Goal: Task Accomplishment & Management: Use online tool/utility

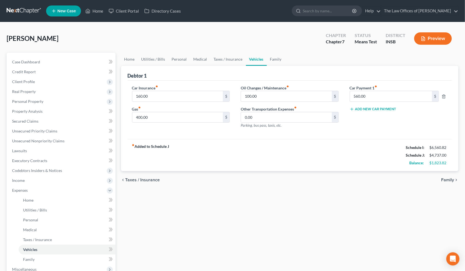
click at [21, 12] on link at bounding box center [24, 11] width 35 height 10
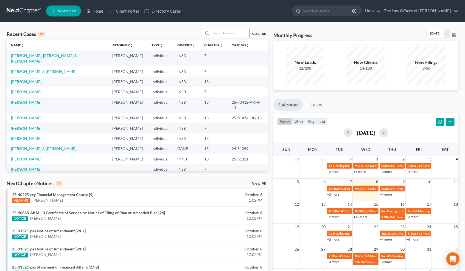
click at [218, 31] on input "search" at bounding box center [230, 33] width 38 height 8
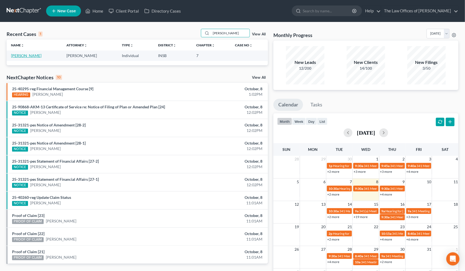
type input "seaton"
click at [23, 57] on link "[PERSON_NAME]" at bounding box center [26, 55] width 30 height 5
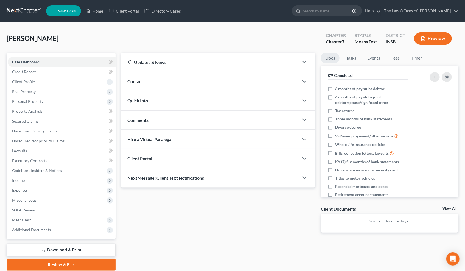
scroll to position [20, 0]
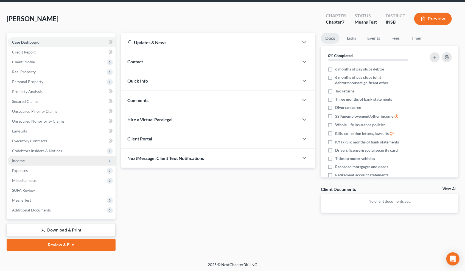
click at [19, 159] on span "Income" at bounding box center [18, 160] width 13 height 5
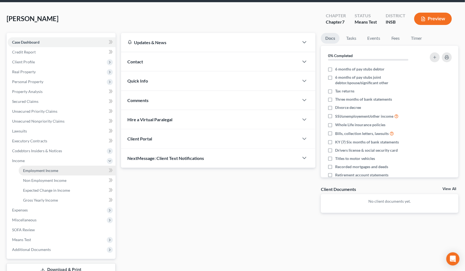
click at [28, 168] on span "Employment Income" at bounding box center [40, 170] width 35 height 5
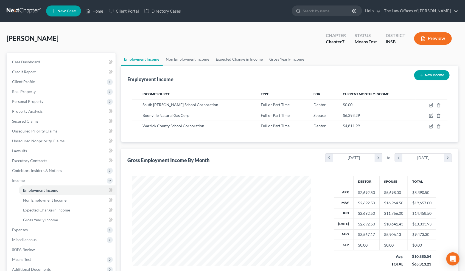
scroll to position [20, 0]
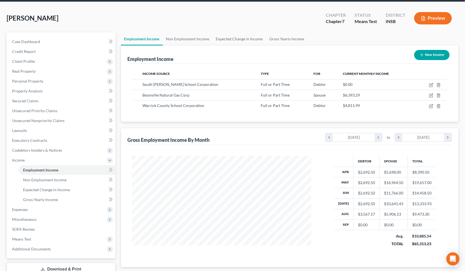
drag, startPoint x: 122, startPoint y: 123, endPoint x: 119, endPoint y: 126, distance: 4.9
click at [122, 123] on div "Employment Income New Income Income Source Type For Current Monthly Income Sout…" at bounding box center [290, 157] width 338 height 222
click at [29, 210] on span "Expenses" at bounding box center [62, 210] width 108 height 10
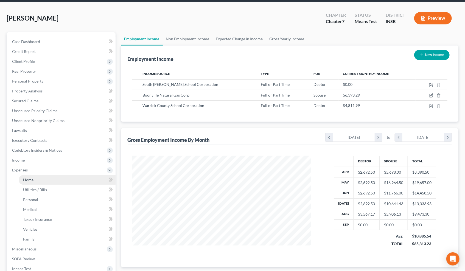
click at [30, 182] on link "Home" at bounding box center [67, 180] width 97 height 10
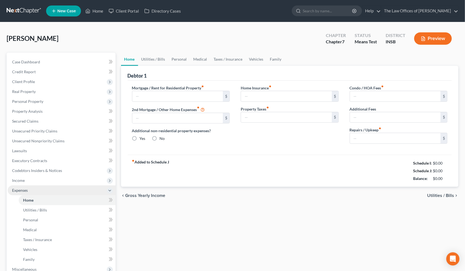
type input "400.00"
type input "0.00"
radio input "true"
type input "0.00"
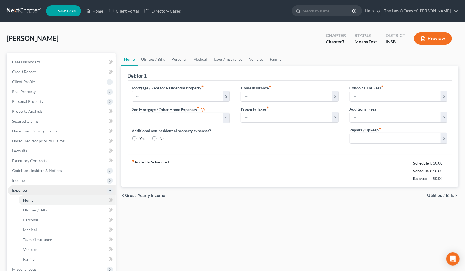
type input "0.00"
type input "100.00"
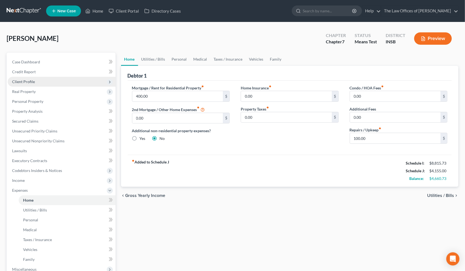
click at [27, 79] on span "Client Profile" at bounding box center [23, 81] width 23 height 5
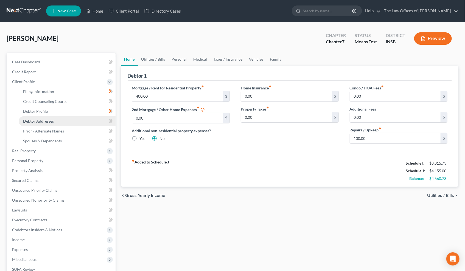
click at [41, 122] on span "Debtor Addresses" at bounding box center [38, 121] width 31 height 5
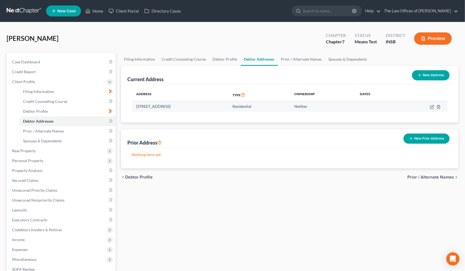
drag, startPoint x: 220, startPoint y: 106, endPoint x: 135, endPoint y: 102, distance: 84.9
click at [135, 102] on td "9912 West County Rd 125 N, Richland, IN 47634" at bounding box center [180, 106] width 96 height 10
copy td "9912 West County Rd 125 N, Richland, IN 47634"
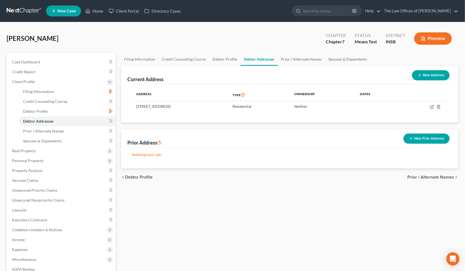
click at [31, 9] on link at bounding box center [24, 11] width 35 height 10
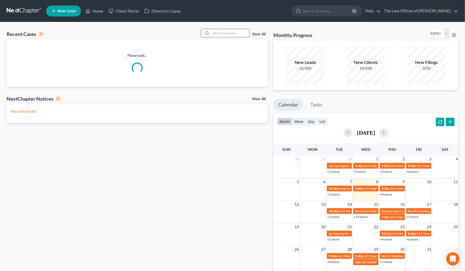
click at [218, 35] on input "search" at bounding box center [230, 33] width 38 height 8
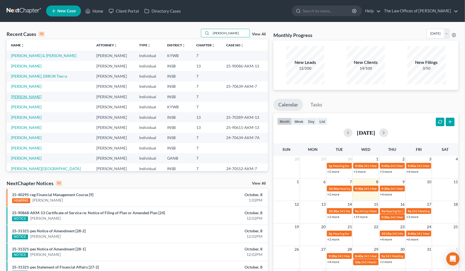
type input "jones"
click at [31, 96] on link "[PERSON_NAME]" at bounding box center [26, 96] width 30 height 5
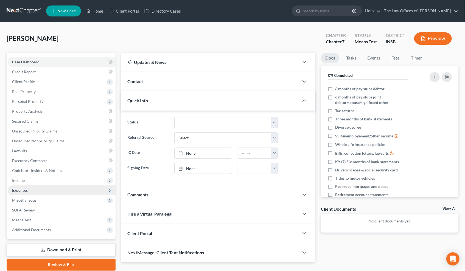
click at [34, 190] on span "Expenses" at bounding box center [62, 191] width 108 height 10
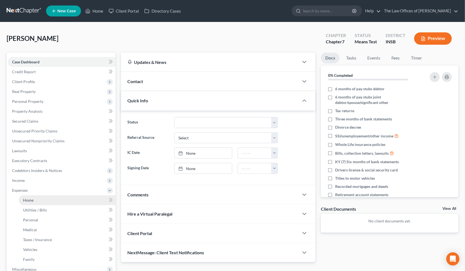
click at [33, 198] on link "Home" at bounding box center [67, 200] width 97 height 10
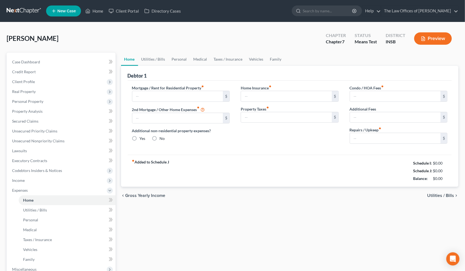
type input "1,200.00"
type input "0.00"
radio input "true"
type input "0.00"
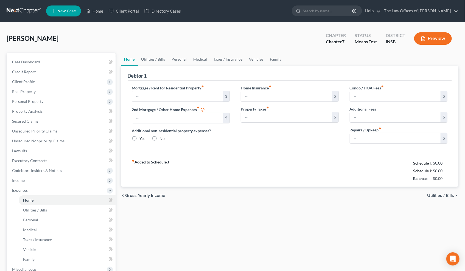
type input "0.00"
type input "100.00"
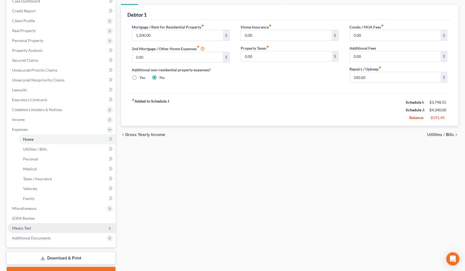
click at [32, 224] on span "Means Test" at bounding box center [62, 228] width 108 height 10
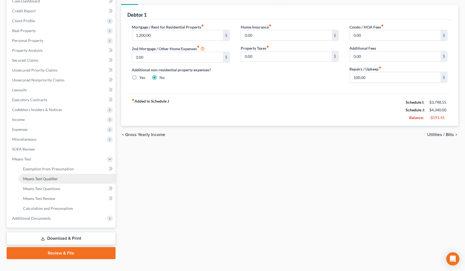
click at [50, 181] on link "Means Test Qualifier" at bounding box center [67, 179] width 97 height 10
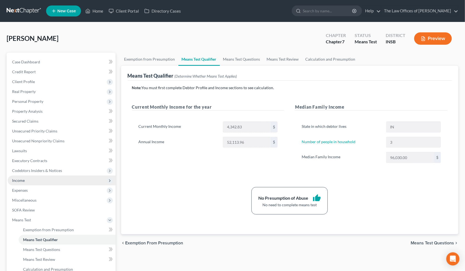
click at [23, 182] on span "Income" at bounding box center [18, 180] width 13 height 5
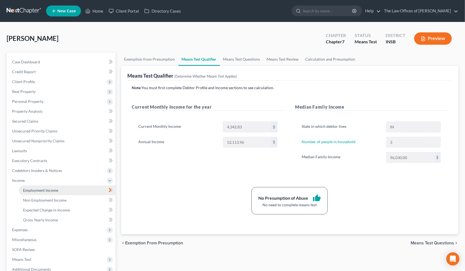
click at [28, 187] on link "Employment Income" at bounding box center [67, 191] width 97 height 10
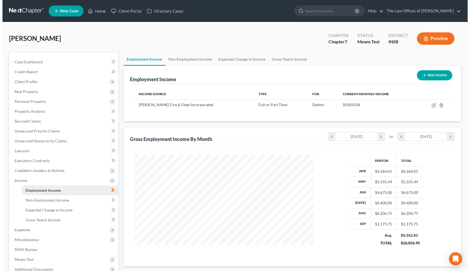
scroll to position [98, 190]
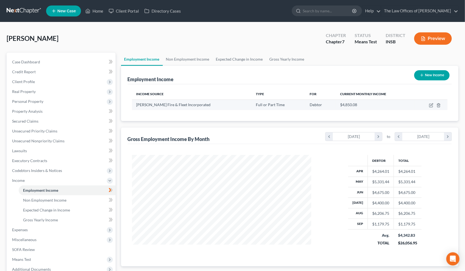
click at [398, 107] on div "$4,850.08" at bounding box center [375, 104] width 70 height 5
click at [428, 105] on td at bounding box center [431, 105] width 33 height 10
click at [430, 105] on icon "button" at bounding box center [430, 105] width 3 height 3
select select "0"
select select "15"
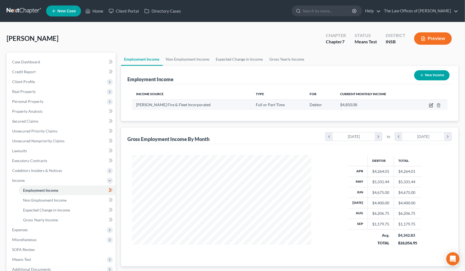
select select "3"
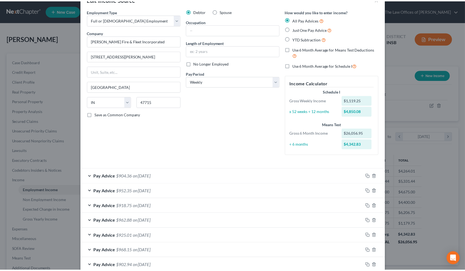
scroll to position [0, 0]
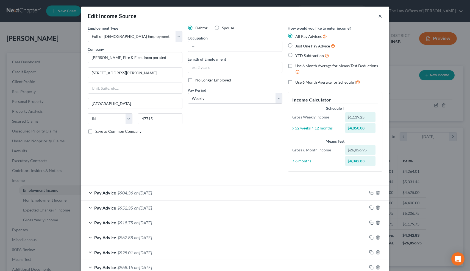
click at [378, 17] on button "×" at bounding box center [380, 16] width 4 height 7
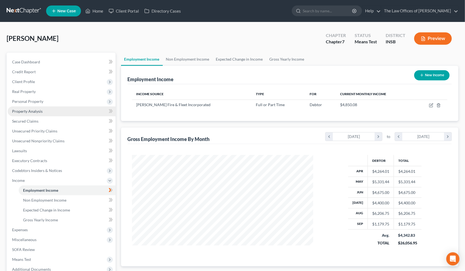
scroll to position [274444, 274352]
click at [90, 43] on div "Jones, Jeremy Upgraded Chapter Chapter 7 Status Means Test District INSB Preview" at bounding box center [233, 41] width 452 height 24
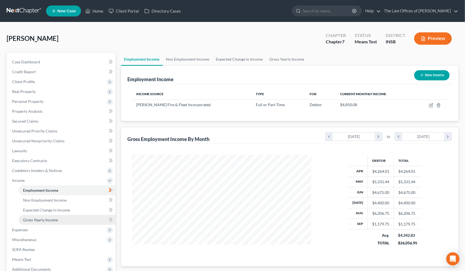
scroll to position [20, 0]
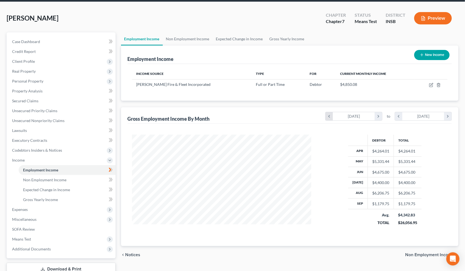
click at [330, 115] on icon "chevron_left" at bounding box center [329, 116] width 7 height 8
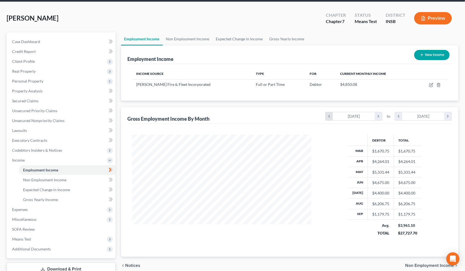
scroll to position [109, 190]
click at [448, 118] on icon "chevron_right" at bounding box center [447, 116] width 7 height 8
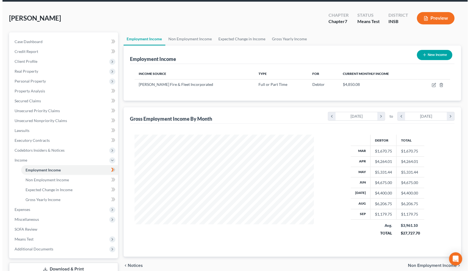
scroll to position [119, 190]
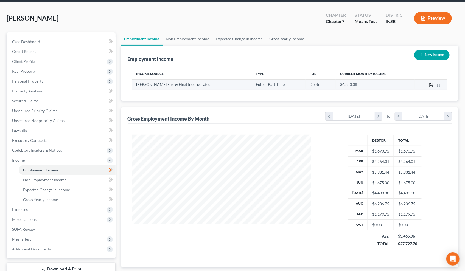
click at [432, 86] on icon "button" at bounding box center [431, 85] width 4 height 4
select select "0"
select select "15"
select select "3"
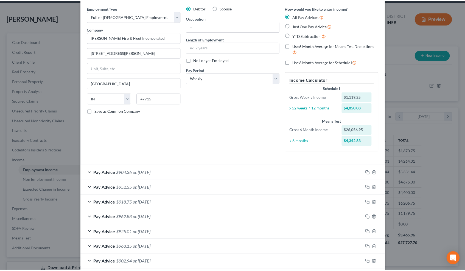
scroll to position [0, 0]
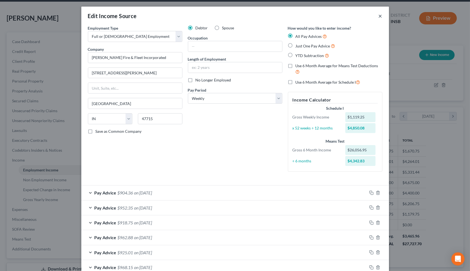
click at [379, 16] on button "×" at bounding box center [380, 16] width 4 height 7
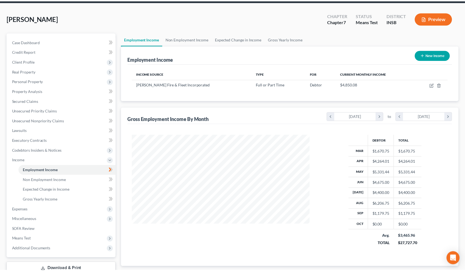
scroll to position [274423, 274352]
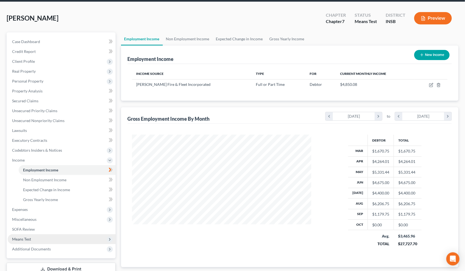
click at [31, 237] on span "Means Test" at bounding box center [62, 239] width 108 height 10
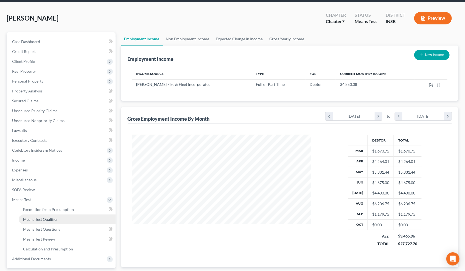
click at [47, 220] on span "Means Test Qualifier" at bounding box center [40, 219] width 35 height 5
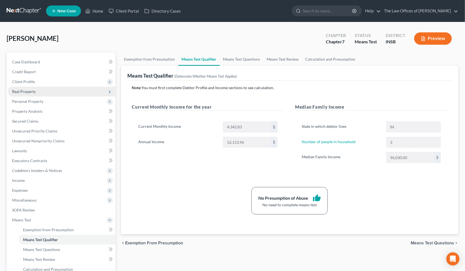
click at [32, 93] on span "Real Property" at bounding box center [24, 91] width 24 height 5
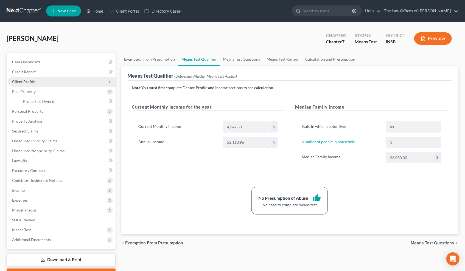
click at [33, 83] on span "Client Profile" at bounding box center [23, 81] width 23 height 5
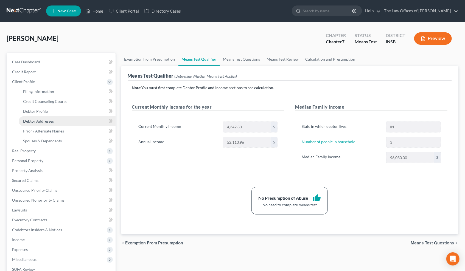
click at [40, 120] on span "Debtor Addresses" at bounding box center [38, 121] width 31 height 5
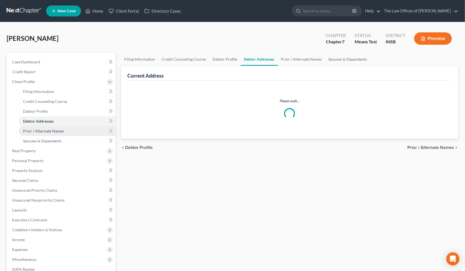
click at [46, 129] on span "Prior / Alternate Names" at bounding box center [43, 131] width 41 height 5
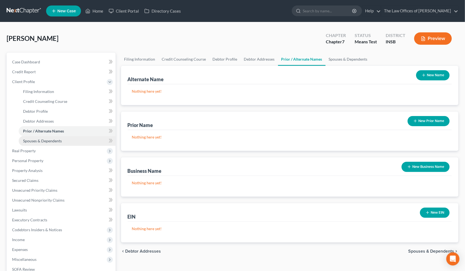
click at [46, 137] on link "Spouses & Dependents" at bounding box center [67, 141] width 97 height 10
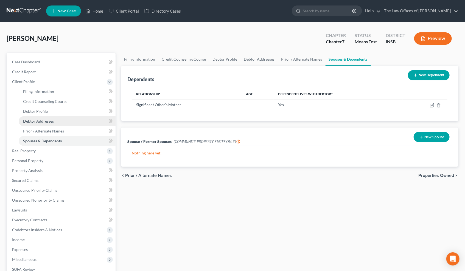
click at [47, 123] on link "Debtor Addresses" at bounding box center [67, 121] width 97 height 10
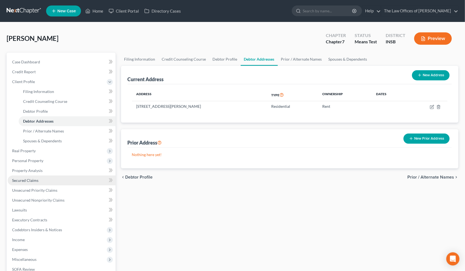
scroll to position [79, 0]
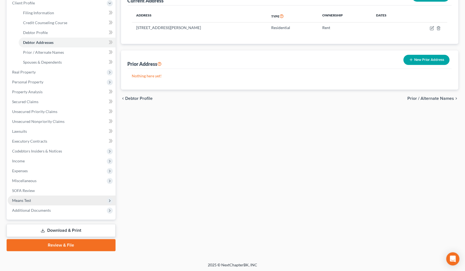
click at [29, 199] on span "Means Test" at bounding box center [21, 200] width 19 height 5
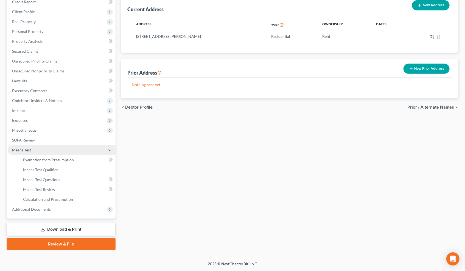
scroll to position [69, 0]
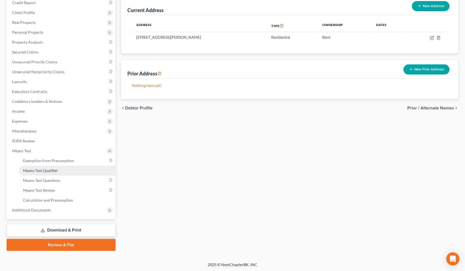
click at [42, 170] on span "Means Test Qualifier" at bounding box center [40, 170] width 35 height 5
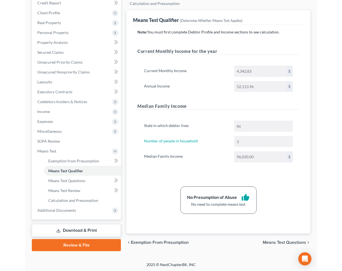
scroll to position [61, 0]
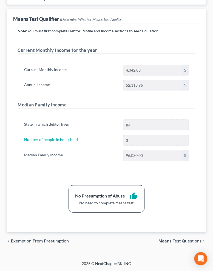
drag, startPoint x: 88, startPoint y: 91, endPoint x: 100, endPoint y: 87, distance: 12.4
click at [88, 91] on div "Current Monthly Income 4,342.83 $ Annual Income 52,113.96 $" at bounding box center [107, 80] width 178 height 44
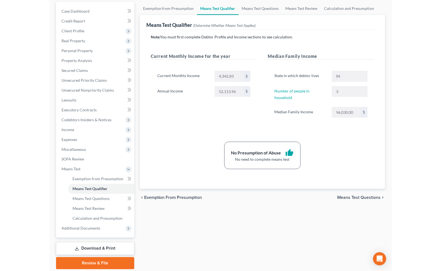
scroll to position [51, 0]
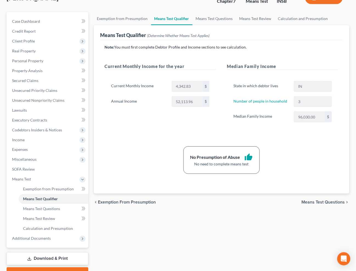
click at [217, 209] on div "Exemption from Presumption Means Test Qualifier Means Test Questions Means Test…" at bounding box center [222, 146] width 262 height 268
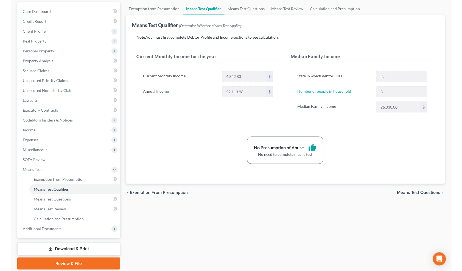
scroll to position [0, 0]
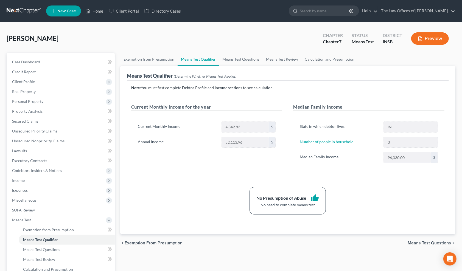
click at [23, 9] on link at bounding box center [24, 11] width 35 height 10
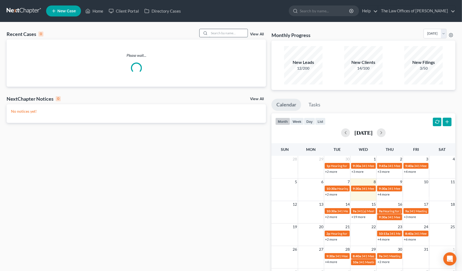
click at [217, 34] on input "search" at bounding box center [228, 33] width 38 height 8
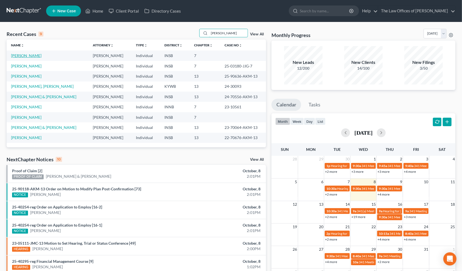
type input "[PERSON_NAME]"
click at [26, 54] on link "[PERSON_NAME]" at bounding box center [26, 55] width 30 height 5
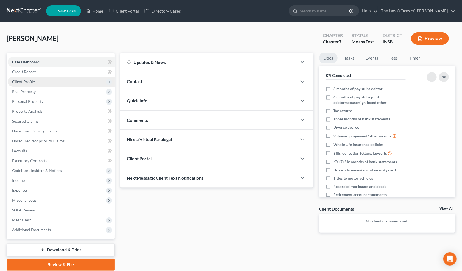
click at [25, 82] on span "Client Profile" at bounding box center [23, 81] width 23 height 5
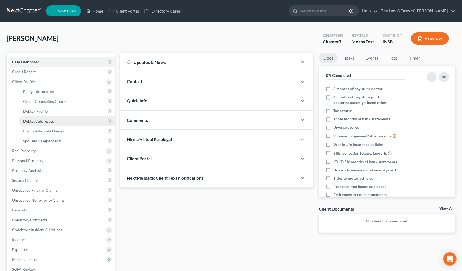
click at [37, 119] on span "Debtor Addresses" at bounding box center [38, 121] width 31 height 5
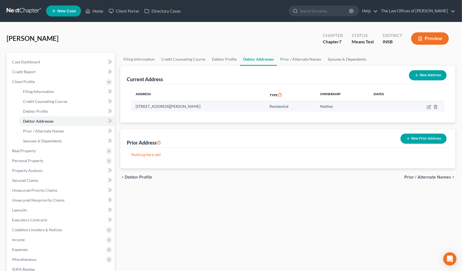
drag, startPoint x: 199, startPoint y: 107, endPoint x: 133, endPoint y: 103, distance: 66.3
click at [133, 103] on td "6155 Seiler Rd, Newburgh, IN 47630" at bounding box center [198, 106] width 134 height 10
copy td "6155 Seiler Rd, Newburgh, IN 47630"
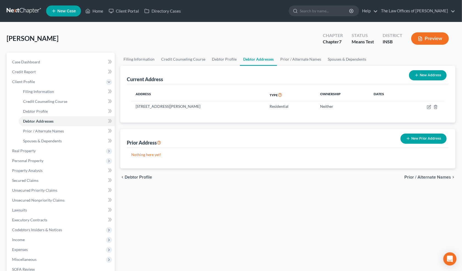
click at [26, 8] on link at bounding box center [24, 11] width 35 height 10
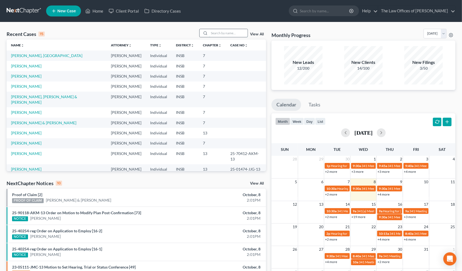
click at [212, 33] on input "search" at bounding box center [228, 33] width 38 height 8
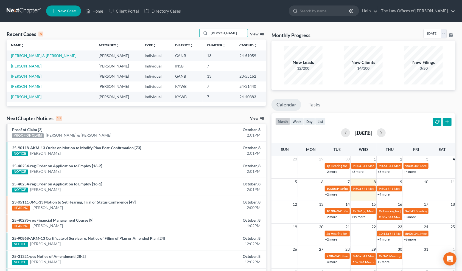
type input "[PERSON_NAME]"
click at [29, 67] on link "Curry, Dwayne" at bounding box center [26, 66] width 30 height 5
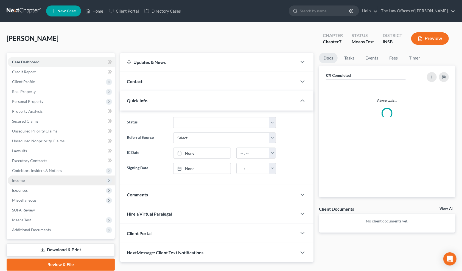
click at [21, 177] on span "Income" at bounding box center [61, 181] width 107 height 10
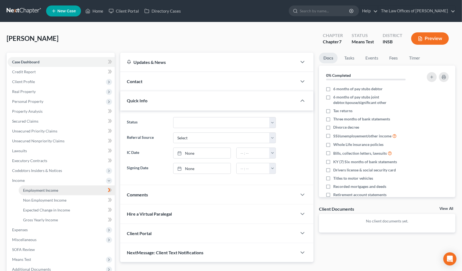
click at [32, 190] on span "Employment Income" at bounding box center [40, 190] width 35 height 5
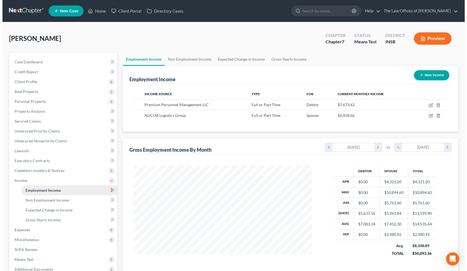
scroll to position [98, 189]
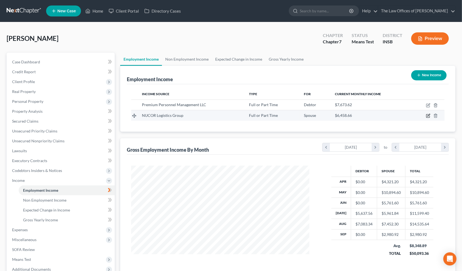
click at [427, 115] on icon "button" at bounding box center [427, 115] width 3 height 3
select select "0"
select select "36"
select select "3"
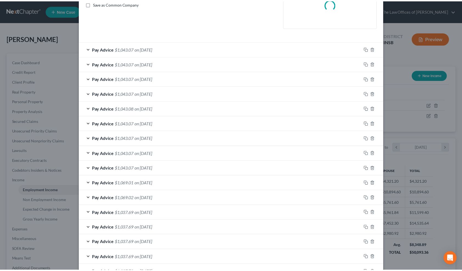
scroll to position [0, 0]
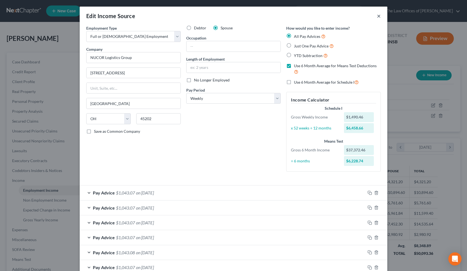
click at [377, 17] on button "×" at bounding box center [379, 16] width 4 height 7
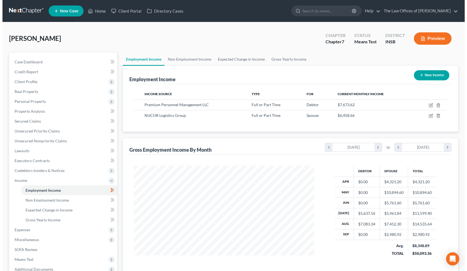
scroll to position [274444, 274354]
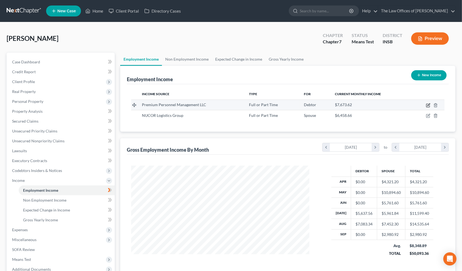
click at [428, 105] on icon "button" at bounding box center [428, 105] width 2 height 2
select select "0"
select select "45"
select select "2"
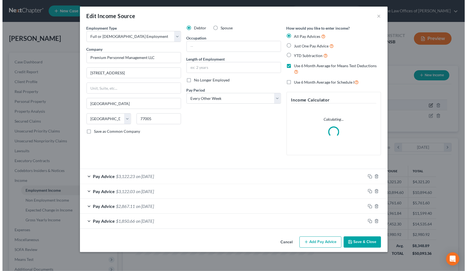
scroll to position [98, 191]
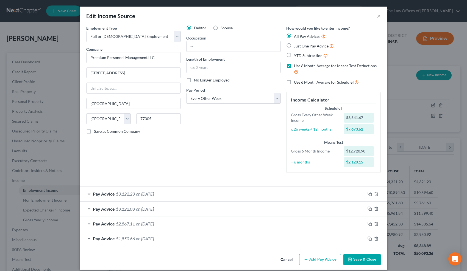
click at [294, 66] on label "Use 6 Month Average for Means Test Deductions" at bounding box center [337, 69] width 87 height 12
click at [296, 66] on input "Use 6 Month Average for Means Test Deductions" at bounding box center [298, 65] width 4 height 4
checkbox input "false"
click at [310, 257] on button "Add Pay Advice" at bounding box center [320, 260] width 42 height 12
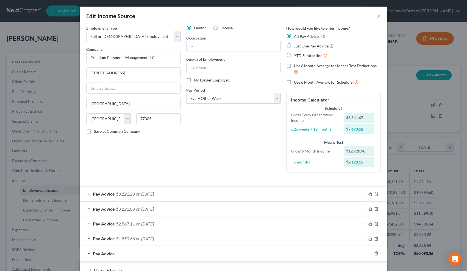
scroll to position [40, 0]
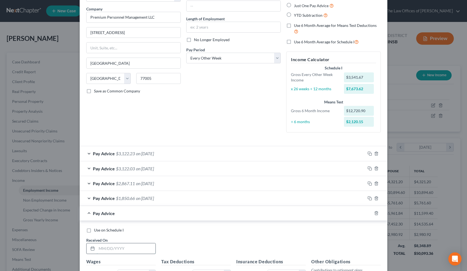
click at [101, 248] on input "text" at bounding box center [126, 249] width 59 height 10
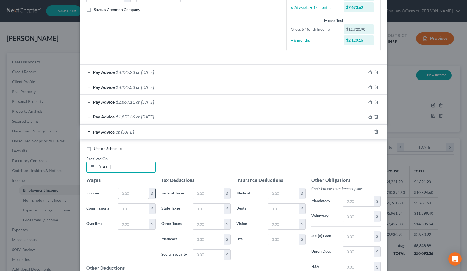
type input "11/1/25"
click at [123, 192] on input "text" at bounding box center [133, 194] width 31 height 10
type input "2,740.00"
click at [94, 150] on label "Use on Schedule I" at bounding box center [109, 148] width 30 height 5
click at [96, 150] on input "Use on Schedule I" at bounding box center [98, 148] width 4 height 4
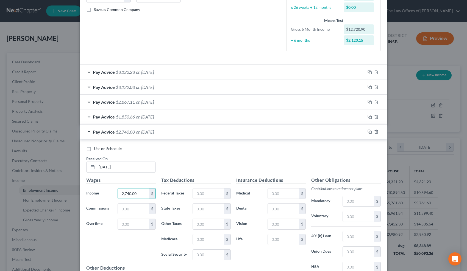
checkbox input "true"
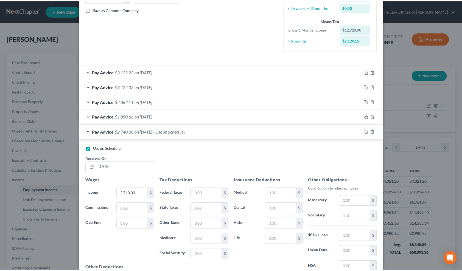
scroll to position [186, 0]
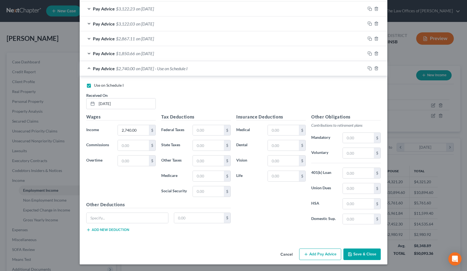
click at [349, 253] on icon "button" at bounding box center [349, 254] width 3 height 3
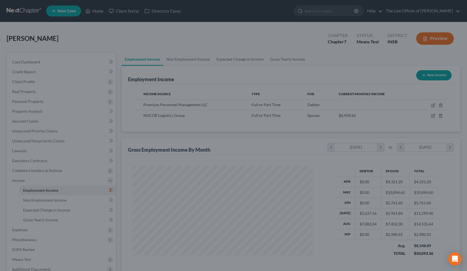
scroll to position [274444, 274354]
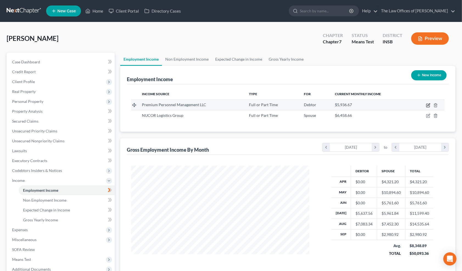
click at [427, 105] on icon "button" at bounding box center [427, 105] width 3 height 3
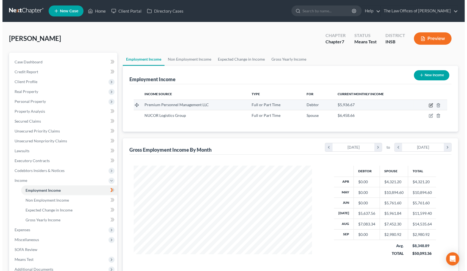
select select "0"
select select "45"
select select "2"
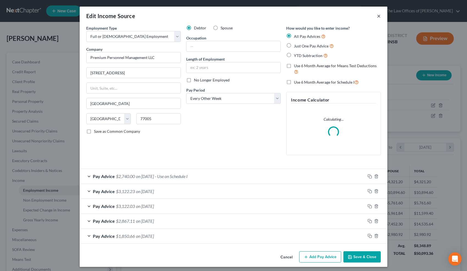
click at [377, 15] on button "×" at bounding box center [379, 16] width 4 height 7
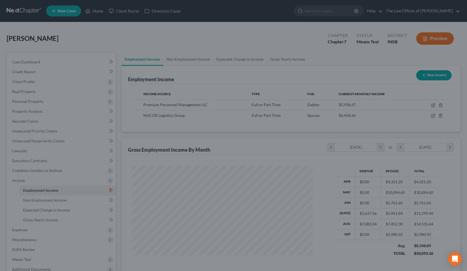
scroll to position [274444, 274354]
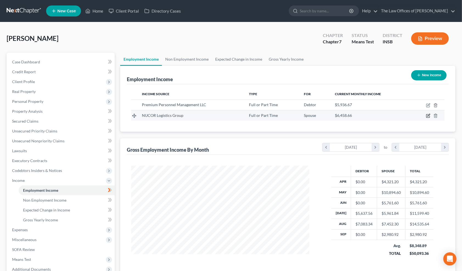
click at [427, 117] on icon "button" at bounding box center [428, 116] width 4 height 4
select select "0"
select select "36"
select select "3"
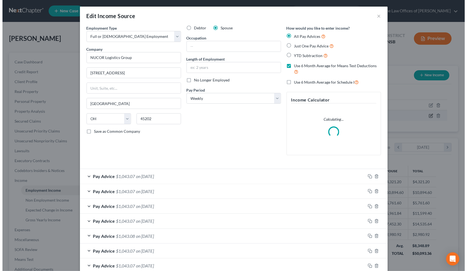
scroll to position [98, 191]
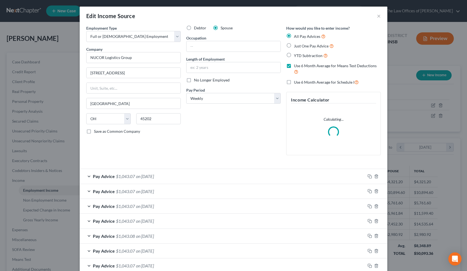
click at [301, 84] on span "Use 6 Month Average for Schedule I" at bounding box center [324, 82] width 60 height 5
click at [300, 83] on input "Use 6 Month Average for Schedule I" at bounding box center [298, 81] width 4 height 4
checkbox input "true"
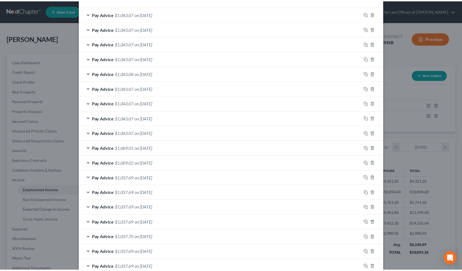
scroll to position [331, 0]
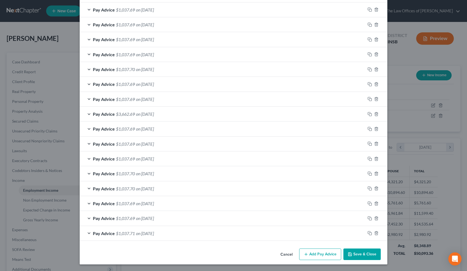
click at [352, 256] on button "Save & Close" at bounding box center [361, 255] width 37 height 12
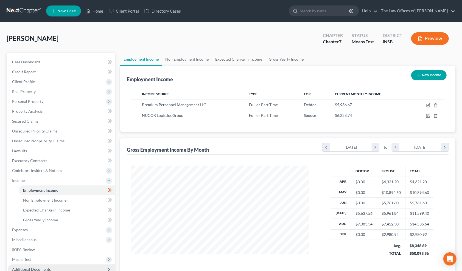
scroll to position [59, 0]
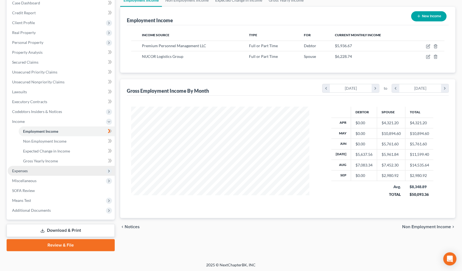
click at [26, 171] on span "Expenses" at bounding box center [20, 171] width 16 height 5
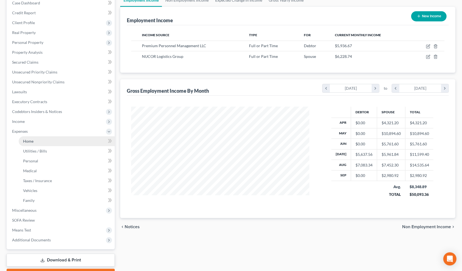
click at [28, 138] on link "Home" at bounding box center [67, 141] width 96 height 10
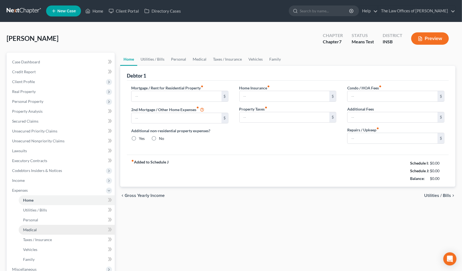
type input "0.00"
radio input "true"
type input "0.00"
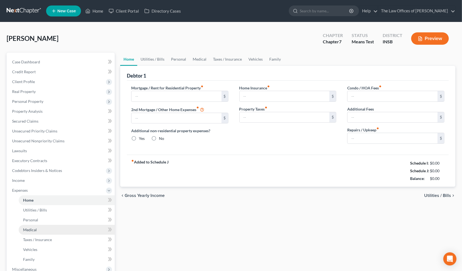
type input "0.00"
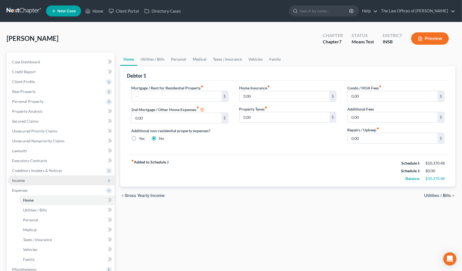
click at [22, 181] on span "Income" at bounding box center [18, 180] width 13 height 5
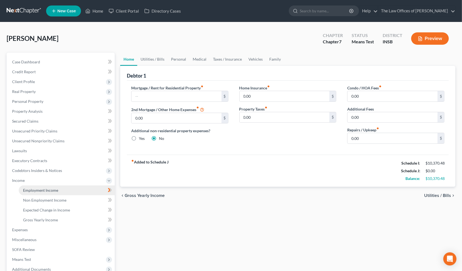
click at [33, 189] on span "Employment Income" at bounding box center [40, 190] width 35 height 5
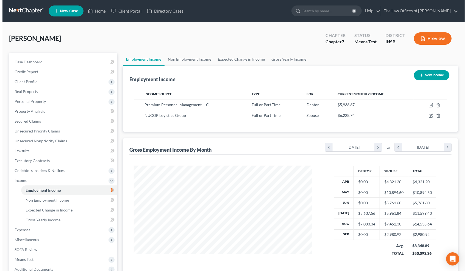
scroll to position [98, 189]
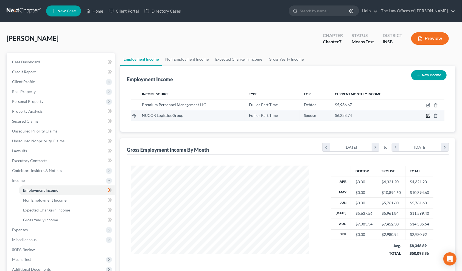
click at [428, 116] on icon "button" at bounding box center [428, 115] width 2 height 2
select select "0"
select select "36"
select select "3"
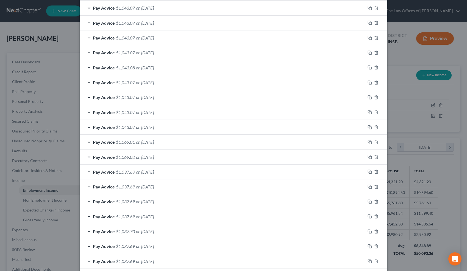
scroll to position [83, 0]
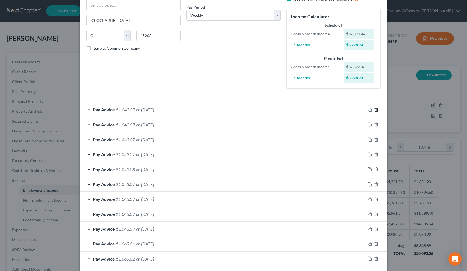
click at [376, 110] on line "button" at bounding box center [376, 110] width 0 height 1
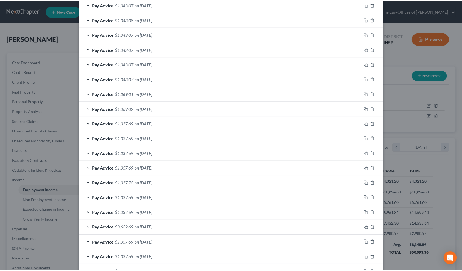
scroll to position [318, 0]
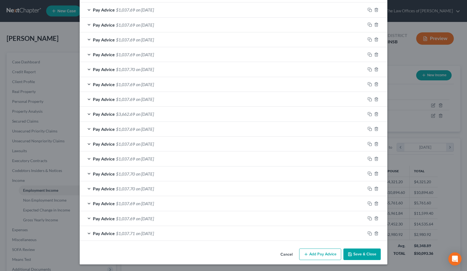
click at [356, 251] on button "Save & Close" at bounding box center [361, 255] width 37 height 12
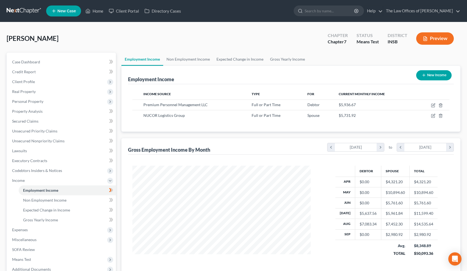
scroll to position [274444, 274354]
click at [428, 104] on icon "button" at bounding box center [428, 105] width 4 height 4
select select "0"
select select "45"
select select "2"
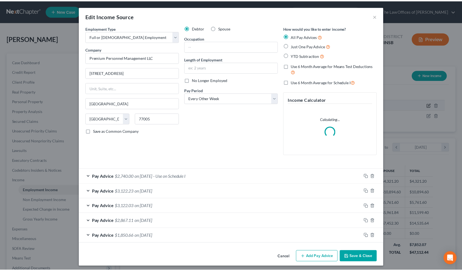
scroll to position [98, 191]
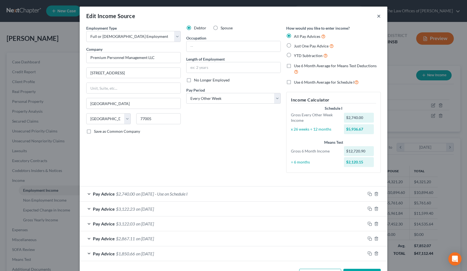
click at [377, 16] on button "×" at bounding box center [379, 16] width 4 height 7
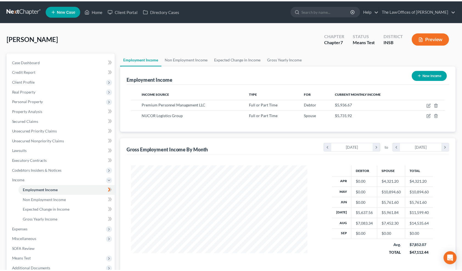
scroll to position [274444, 274354]
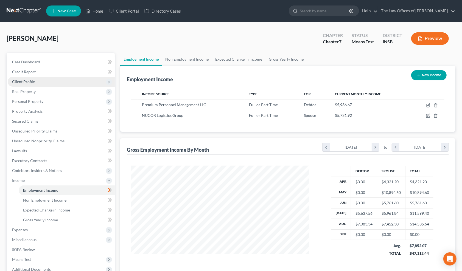
click at [33, 85] on span "Client Profile" at bounding box center [61, 82] width 107 height 10
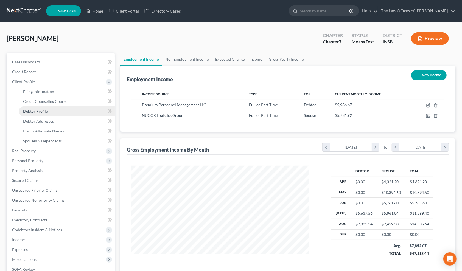
click at [41, 111] on span "Debtor Profile" at bounding box center [35, 111] width 25 height 5
select select "1"
select select "3"
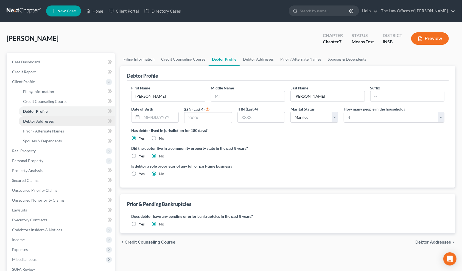
click at [45, 121] on span "Debtor Addresses" at bounding box center [38, 121] width 31 height 5
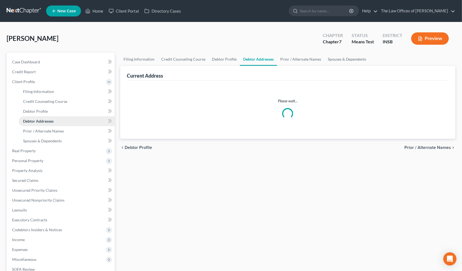
select select "0"
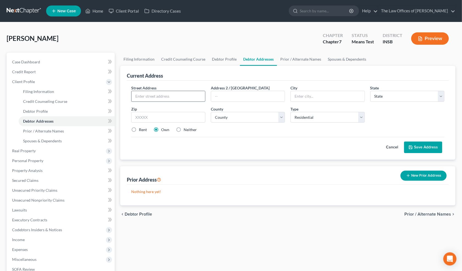
click at [157, 97] on input "text" at bounding box center [169, 96] width 74 height 10
type input "58 Bellaire Drive"
type input "47025"
click at [243, 141] on div "Cancel Save Address" at bounding box center [287, 145] width 313 height 16
type input "Lawrenceburg"
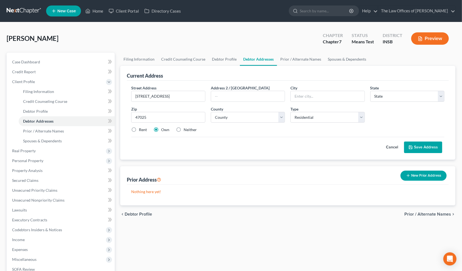
select select "15"
click at [100, 43] on div "Curry, Dwayne Upgraded Chapter Chapter 7 Status Means Test District INSB Preview" at bounding box center [231, 41] width 449 height 24
click at [419, 149] on button "Save Address" at bounding box center [423, 148] width 38 height 12
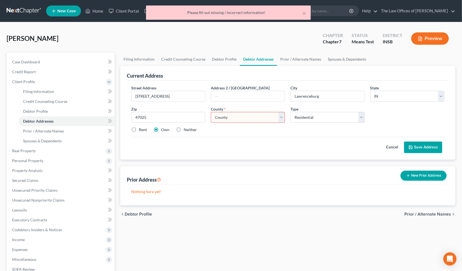
click at [238, 119] on select "County Adams County Allen County Bartholomew County Benton County Blackford Cou…" at bounding box center [248, 117] width 74 height 11
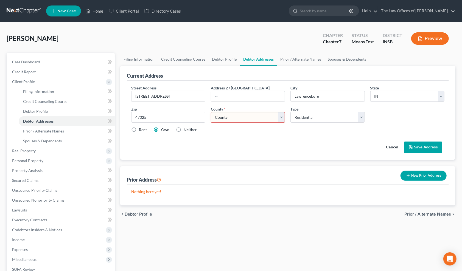
click at [388, 147] on button "Cancel" at bounding box center [392, 147] width 24 height 11
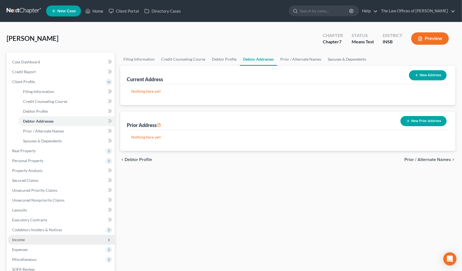
scroll to position [40, 0]
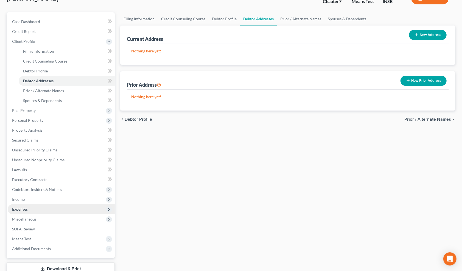
click at [27, 208] on span "Expenses" at bounding box center [20, 209] width 16 height 5
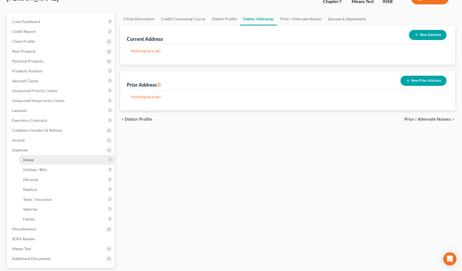
click at [36, 159] on link "Home" at bounding box center [67, 160] width 96 height 10
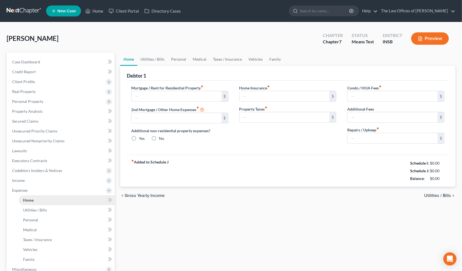
type input "0.00"
radio input "true"
type input "0.00"
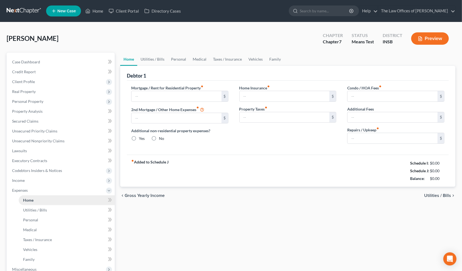
type input "0.00"
click at [19, 7] on link at bounding box center [24, 11] width 35 height 10
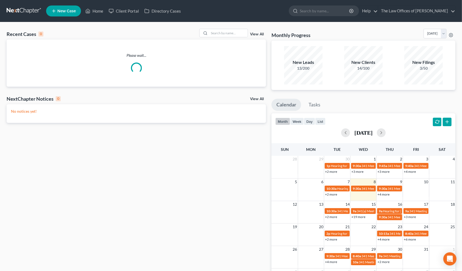
click at [168, 147] on div "Recent Cases 0 View All Please wait... NextChapter Notices 0 View All No notice…" at bounding box center [136, 165] width 265 height 272
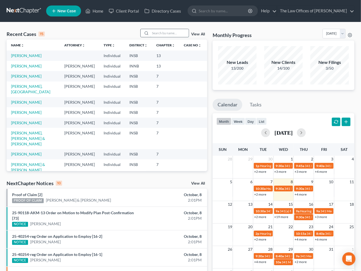
click at [175, 33] on input "search" at bounding box center [169, 33] width 38 height 8
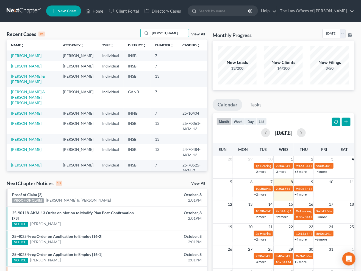
type input "[PERSON_NAME]"
click at [24, 74] on link "[PERSON_NAME] & [PERSON_NAME]" at bounding box center [28, 79] width 34 height 10
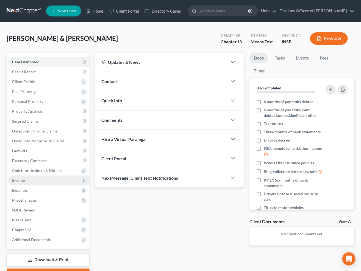
click at [20, 177] on span "Income" at bounding box center [49, 181] width 82 height 10
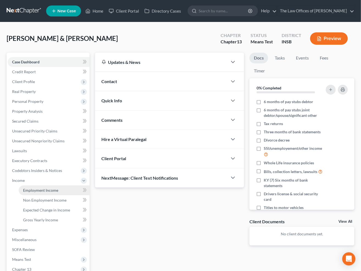
click at [30, 186] on link "Employment Income" at bounding box center [54, 191] width 71 height 10
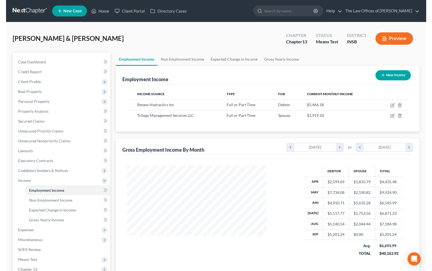
scroll to position [98, 174]
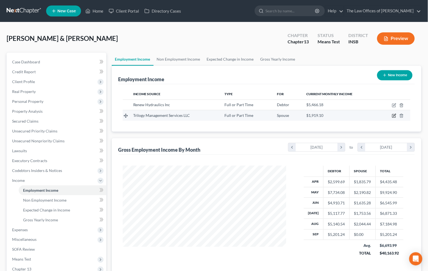
click at [395, 117] on icon "button" at bounding box center [394, 116] width 4 height 4
select select "0"
select select "18"
select select "3"
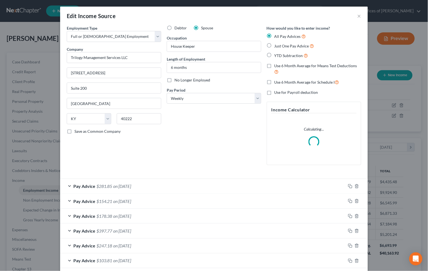
scroll to position [98, 176]
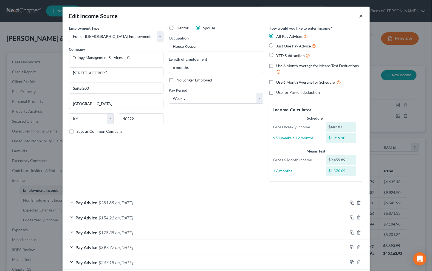
click at [360, 16] on button "×" at bounding box center [362, 16] width 4 height 7
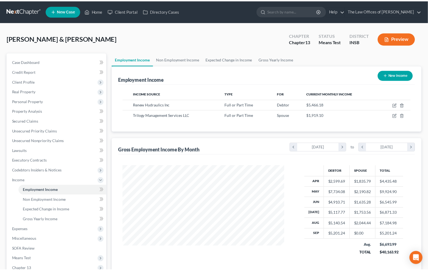
scroll to position [274444, 274368]
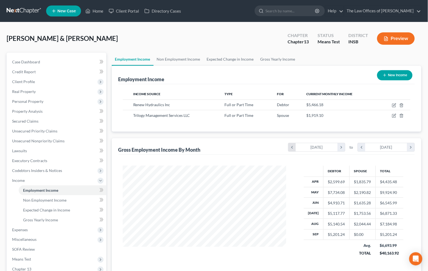
click at [292, 148] on icon "chevron_left" at bounding box center [291, 147] width 7 height 8
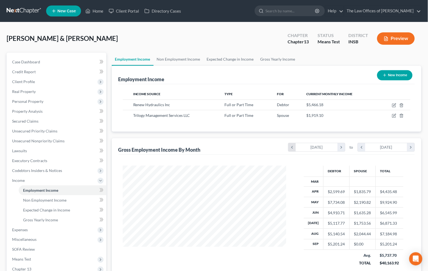
scroll to position [109, 174]
click at [29, 83] on span "Client Profile" at bounding box center [23, 81] width 23 height 5
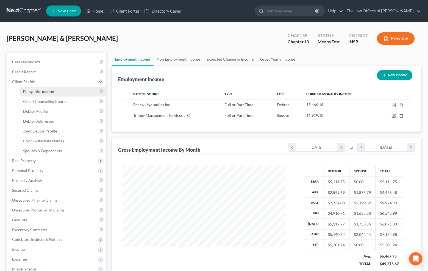
click at [37, 92] on span "Filing Information" at bounding box center [38, 91] width 31 height 5
select select "1"
select select "3"
select select "15"
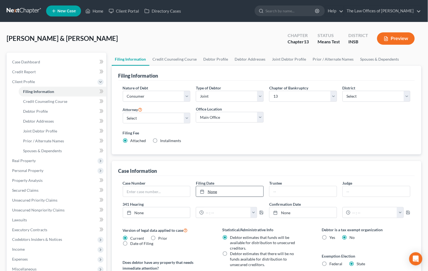
type input "10/8/2025"
click at [211, 192] on link "10/8/2025" at bounding box center [229, 191] width 67 height 10
click at [32, 248] on span "Income" at bounding box center [57, 250] width 99 height 10
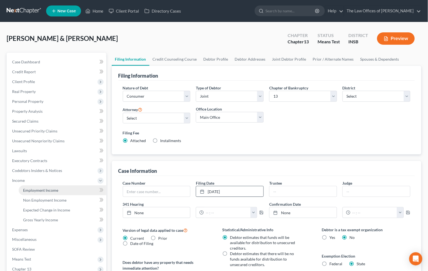
click at [40, 190] on span "Employment Income" at bounding box center [40, 190] width 35 height 5
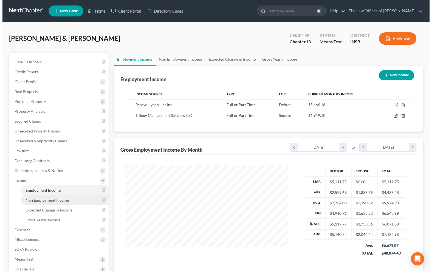
scroll to position [98, 174]
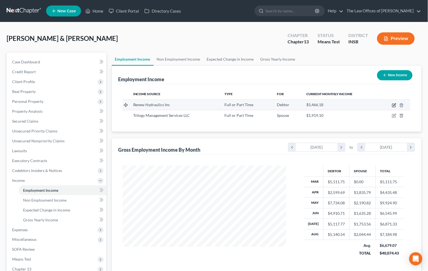
click at [396, 105] on icon "button" at bounding box center [394, 105] width 4 height 4
select select "0"
select select "15"
select select "2"
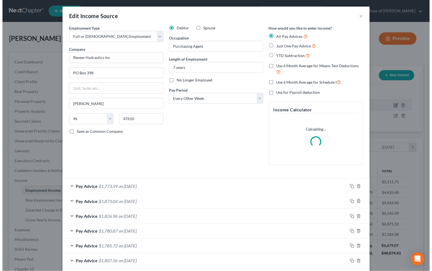
scroll to position [98, 176]
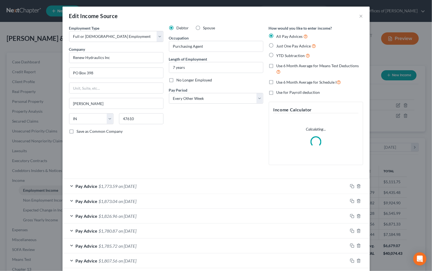
click at [277, 83] on label "Use 6 Month Average for Schedule I" at bounding box center [309, 82] width 65 height 6
click at [279, 83] on input "Use 6 Month Average for Schedule I" at bounding box center [281, 81] width 4 height 4
checkbox input "true"
click at [277, 64] on label "Use 6 Month Average for Means Test Deductions" at bounding box center [320, 69] width 87 height 12
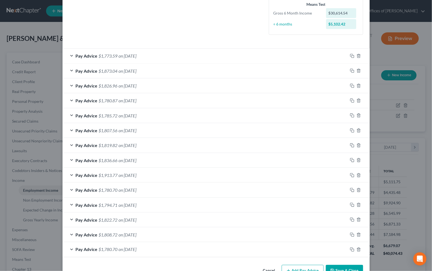
scroll to position [25, 0]
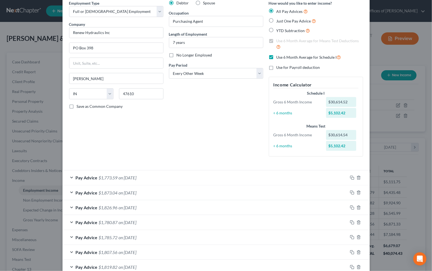
click at [277, 56] on label "Use 6 Month Average for Schedule I" at bounding box center [309, 57] width 65 height 6
click at [279, 56] on input "Use 6 Month Average for Schedule I" at bounding box center [281, 56] width 4 height 4
checkbox input "false"
click at [277, 42] on label "Use 6 Month Average for Means Test Deductions" at bounding box center [320, 44] width 87 height 12
click at [279, 42] on input "Use 6 Month Average for Means Test Deductions" at bounding box center [281, 40] width 4 height 4
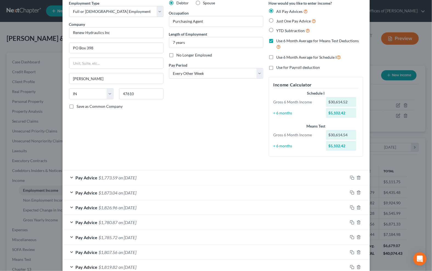
checkbox input "false"
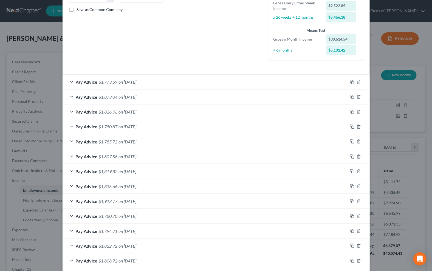
scroll to position [164, 0]
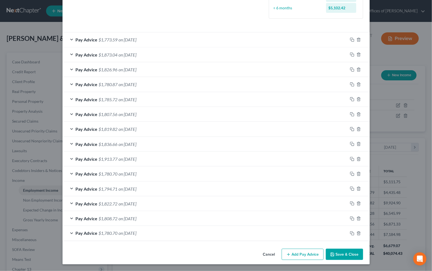
click at [150, 204] on div "Pay Advice $1,822.72 on 04/18/2025" at bounding box center [206, 204] width 286 height 15
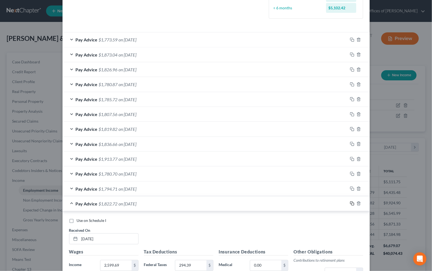
click at [351, 204] on icon "button" at bounding box center [352, 204] width 4 height 4
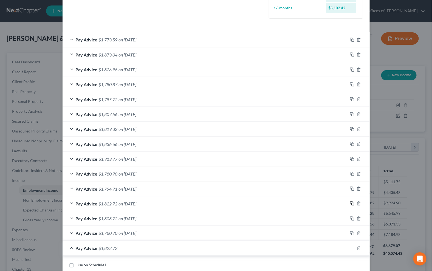
scroll to position [347, 0]
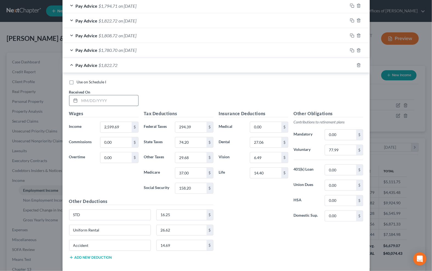
click at [114, 104] on input "text" at bounding box center [109, 101] width 59 height 10
type input "4/4/25"
type input "2,796.86"
type input "336.47"
type input "79.94"
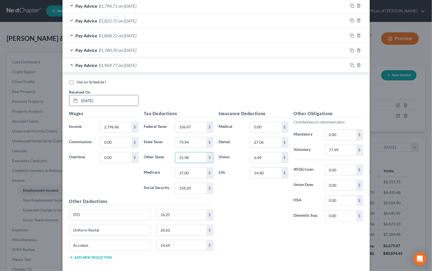
type input "31.98"
type input "39.85"
type input "170.41"
click at [336, 147] on input "77.99" at bounding box center [340, 150] width 31 height 10
type input "83.91"
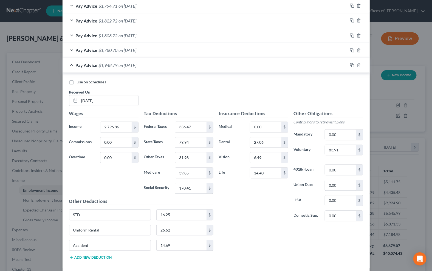
click at [249, 70] on div "Pay Advice $1,948.79 on 04/04/2025" at bounding box center [206, 65] width 286 height 15
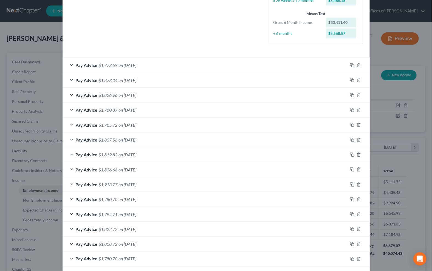
scroll to position [118, 0]
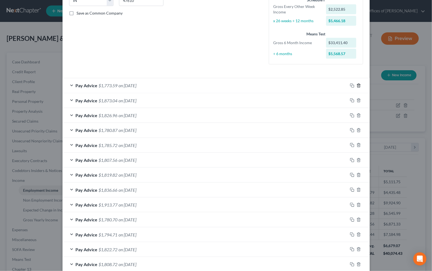
click at [357, 85] on polyline "button" at bounding box center [358, 85] width 3 height 0
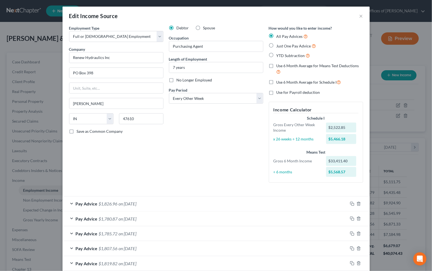
click at [277, 82] on label "Use 6 Month Average for Schedule I" at bounding box center [309, 82] width 65 height 6
click at [279, 82] on input "Use 6 Month Average for Schedule I" at bounding box center [281, 81] width 4 height 4
checkbox input "true"
click at [277, 93] on label "Use for Payroll deduction" at bounding box center [299, 92] width 44 height 5
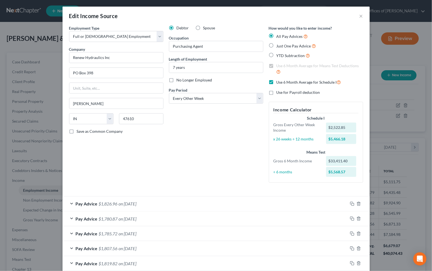
click at [279, 93] on input "Use for Payroll deduction" at bounding box center [281, 92] width 4 height 4
checkbox input "true"
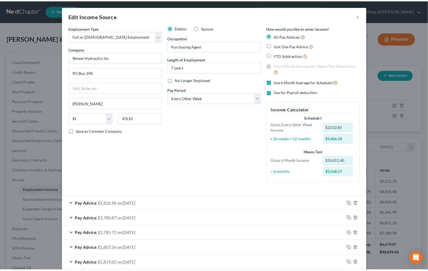
scroll to position [149, 0]
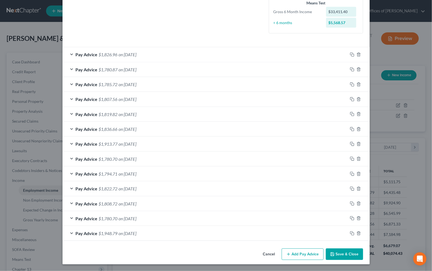
click at [349, 257] on button "Save & Close" at bounding box center [344, 255] width 37 height 12
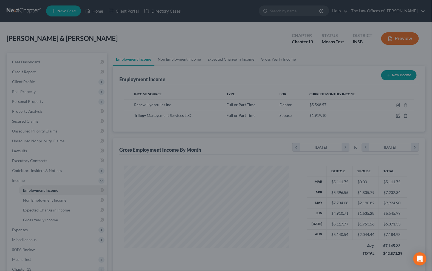
scroll to position [274444, 274368]
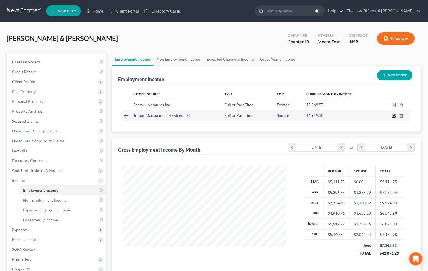
click at [394, 116] on icon "button" at bounding box center [394, 115] width 2 height 2
select select "0"
select select "18"
select select "3"
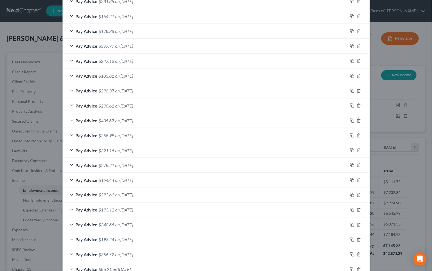
scroll to position [141, 0]
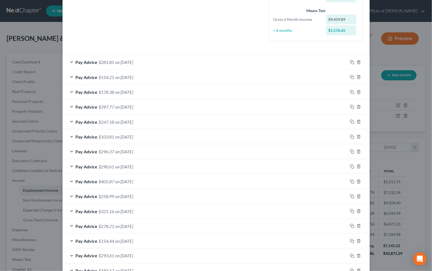
click at [155, 196] on div "Pay Advice $258.99 on 06/27/2025" at bounding box center [206, 196] width 286 height 15
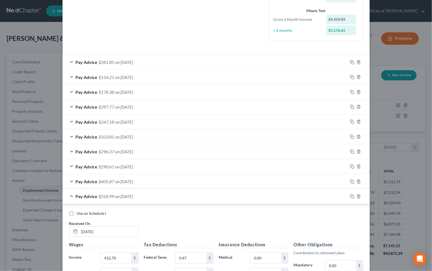
click at [77, 214] on label "Use on Schedule I" at bounding box center [92, 213] width 30 height 5
click at [79, 214] on input "Use on Schedule I" at bounding box center [81, 213] width 4 height 4
checkbox input "true"
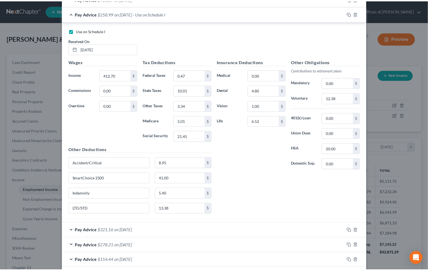
scroll to position [486, 0]
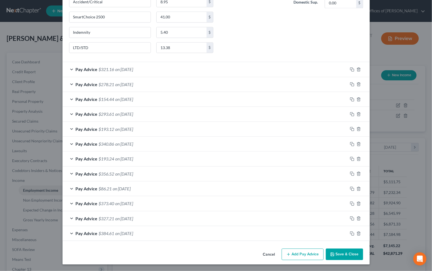
click at [341, 257] on button "Save & Close" at bounding box center [344, 255] width 37 height 12
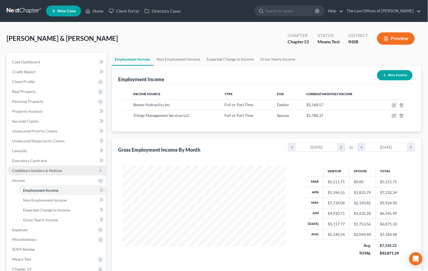
scroll to position [61, 0]
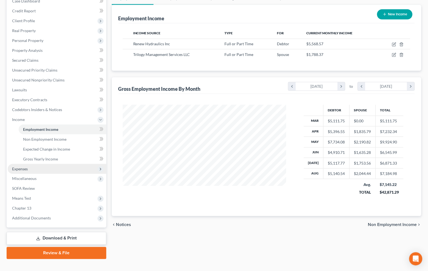
click at [36, 170] on span "Expenses" at bounding box center [57, 169] width 99 height 10
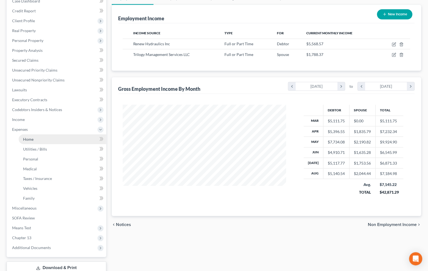
click at [45, 141] on link "Home" at bounding box center [63, 140] width 88 height 10
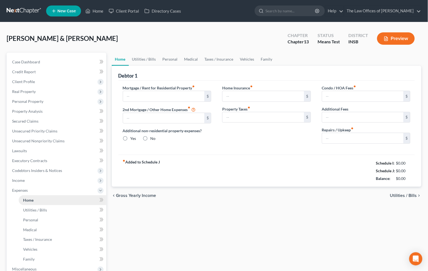
type input "1,658.00"
type input "0.00"
radio input "true"
type input "0.00"
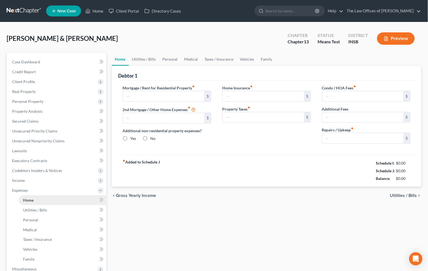
type input "0.00"
type input "100.00"
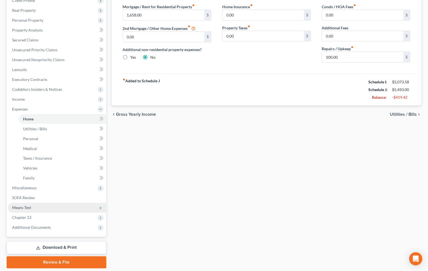
click at [36, 210] on span "Means Test" at bounding box center [57, 208] width 99 height 10
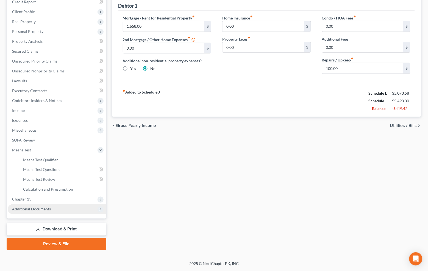
scroll to position [69, 0]
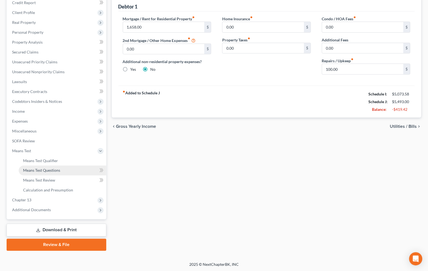
click at [42, 173] on link "Means Test Questions" at bounding box center [63, 171] width 88 height 10
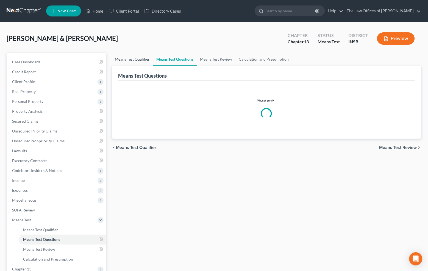
click at [144, 58] on link "Means Test Qualifier" at bounding box center [132, 59] width 41 height 13
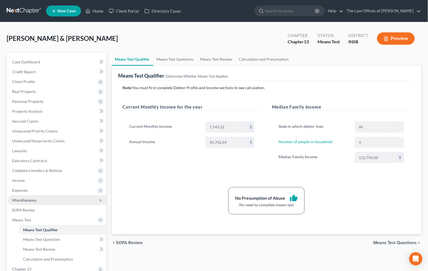
scroll to position [40, 0]
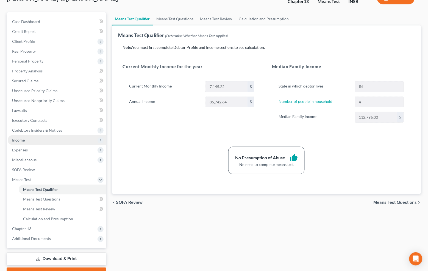
click at [30, 141] on span "Income" at bounding box center [57, 140] width 99 height 10
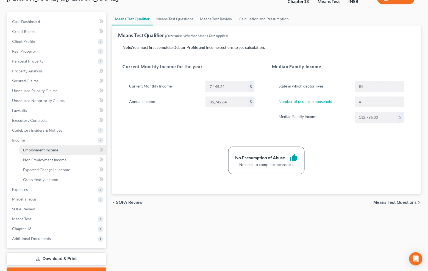
click at [43, 151] on span "Employment Income" at bounding box center [40, 150] width 35 height 5
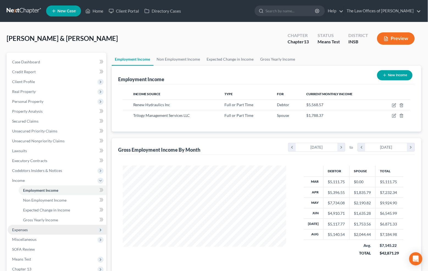
scroll to position [98, 174]
click at [33, 225] on span "Expenses" at bounding box center [57, 230] width 99 height 10
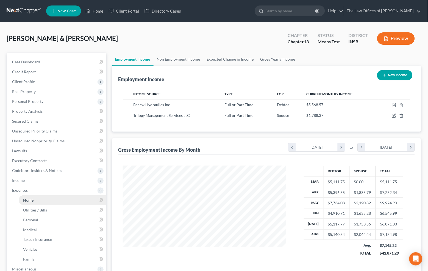
click at [34, 200] on link "Home" at bounding box center [63, 200] width 88 height 10
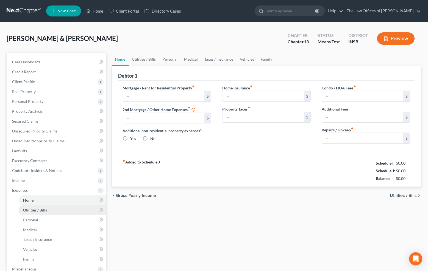
type input "1,658.00"
type input "0.00"
radio input "true"
type input "0.00"
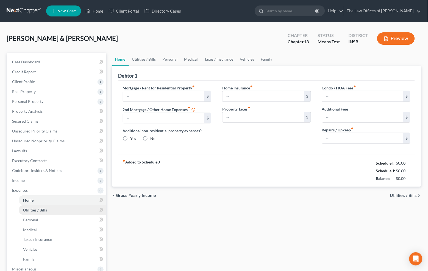
type input "0.00"
type input "100.00"
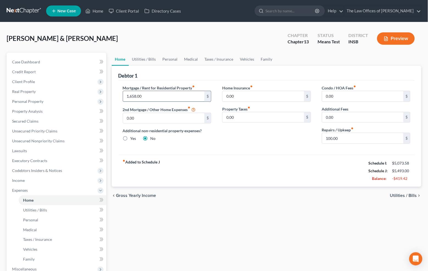
click at [131, 95] on input "1,658.00" at bounding box center [164, 96] width 82 height 10
click at [341, 140] on input "100.00" at bounding box center [363, 138] width 82 height 10
type input "50.00"
click at [137, 58] on link "Utilities / Bills" at bounding box center [144, 59] width 30 height 13
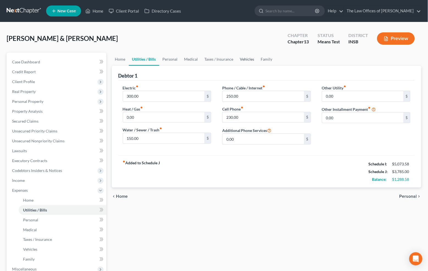
click at [240, 55] on link "Vehicles" at bounding box center [247, 59] width 21 height 13
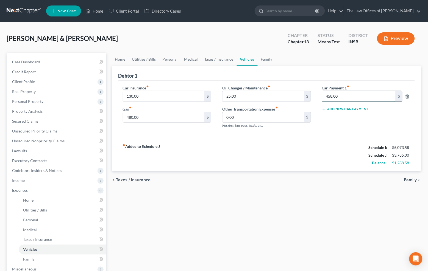
click at [334, 96] on input "458.00" at bounding box center [359, 96] width 74 height 10
click at [222, 61] on link "Taxes / Insurance" at bounding box center [218, 59] width 35 height 13
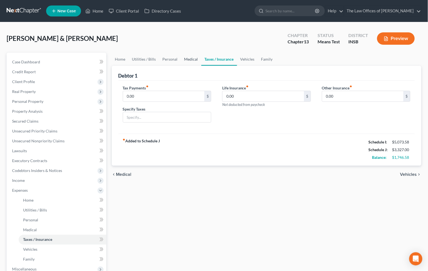
click at [191, 62] on link "Medical" at bounding box center [191, 59] width 20 height 13
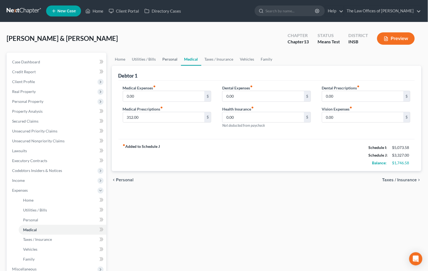
click at [162, 59] on link "Personal" at bounding box center [170, 59] width 22 height 13
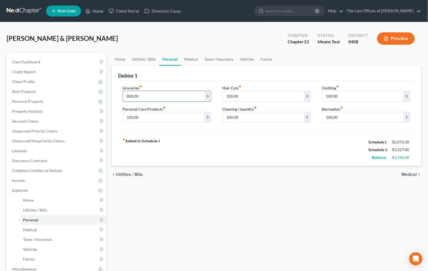
click at [148, 94] on input "800.00" at bounding box center [164, 96] width 82 height 10
click at [332, 117] on input "100.00" at bounding box center [363, 117] width 82 height 10
click at [334, 96] on input "100.00" at bounding box center [363, 96] width 82 height 10
type input "50.00"
click at [262, 99] on input "100.00" at bounding box center [263, 96] width 82 height 10
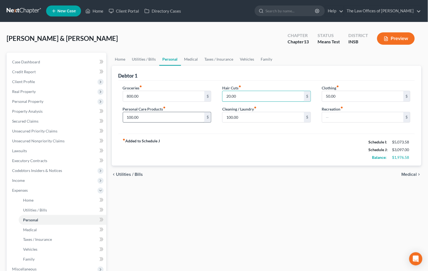
type input "20.00"
click at [158, 119] on input "100.00" at bounding box center [164, 117] width 82 height 10
type input "80.00"
click at [246, 116] on input "100.00" at bounding box center [263, 117] width 82 height 10
type input "75.00"
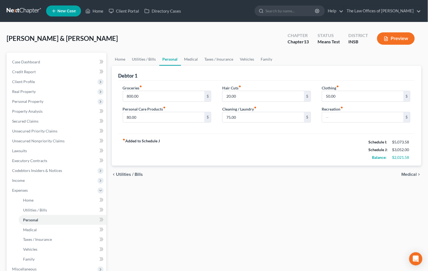
click at [146, 212] on div "Home Utilities / Bills Personal Medical Taxes / Insurance Vehicles Family Debto…" at bounding box center [266, 201] width 315 height 297
click at [147, 98] on input "800.00" at bounding box center [164, 96] width 82 height 10
type input "775.00"
click at [152, 60] on link "Utilities / Bills" at bounding box center [144, 59] width 30 height 13
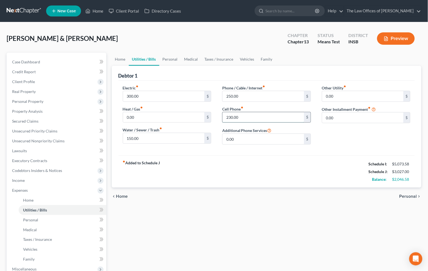
click at [247, 118] on input "230.00" at bounding box center [263, 117] width 82 height 10
type input "225.00"
drag, startPoint x: 39, startPoint y: 36, endPoint x: 30, endPoint y: 30, distance: 11.1
click at [39, 36] on span "[PERSON_NAME] & [PERSON_NAME]" at bounding box center [62, 38] width 111 height 8
click at [16, 13] on link at bounding box center [24, 11] width 35 height 10
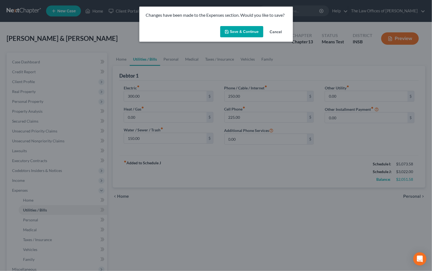
click at [239, 32] on button "Save & Continue" at bounding box center [241, 32] width 43 height 12
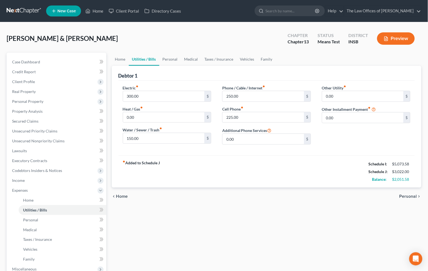
click at [18, 12] on link at bounding box center [24, 11] width 35 height 10
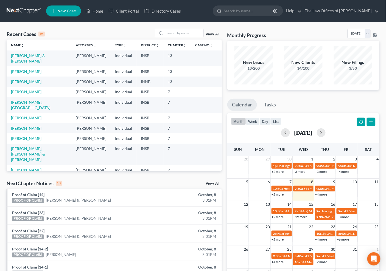
click at [51, 32] on div "Recent Cases 15 View All" at bounding box center [114, 34] width 215 height 11
click at [172, 32] on input "search" at bounding box center [184, 33] width 38 height 8
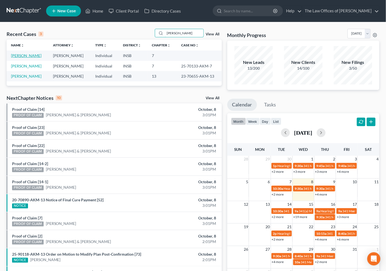
type input "[PERSON_NAME]"
click at [16, 56] on link "[PERSON_NAME]" at bounding box center [26, 55] width 30 height 5
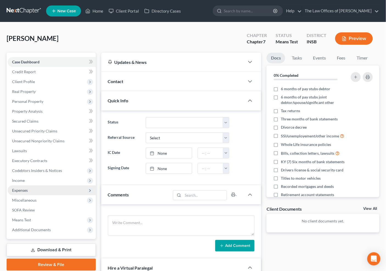
click at [25, 190] on span "Expenses" at bounding box center [20, 190] width 16 height 5
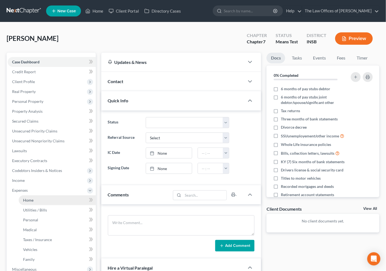
click at [30, 198] on span "Home" at bounding box center [28, 200] width 10 height 5
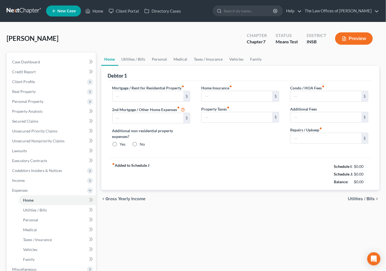
type input "900.00"
type input "0.00"
radio input "true"
type input "150.00"
type input "0.00"
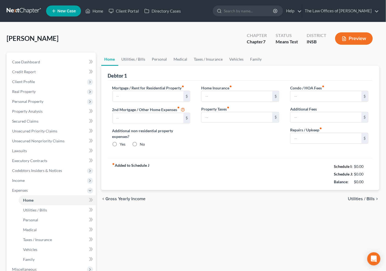
type input "0.00"
type input "100.00"
click at [135, 61] on link "Utilities / Bills" at bounding box center [133, 59] width 30 height 13
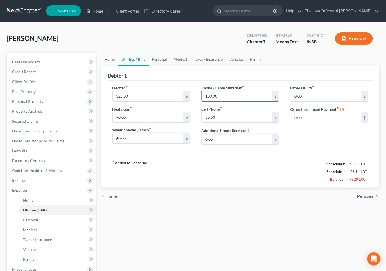
click at [220, 94] on input "100.00" at bounding box center [237, 96] width 71 height 10
click at [28, 181] on span "Income" at bounding box center [52, 181] width 88 height 10
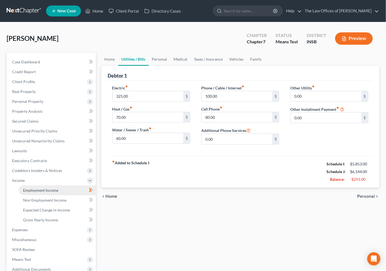
click at [32, 188] on span "Employment Income" at bounding box center [40, 190] width 35 height 5
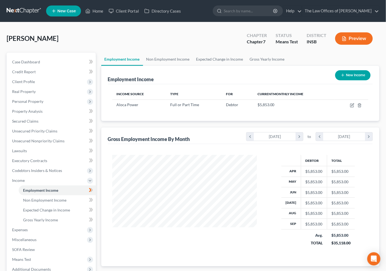
scroll to position [20, 0]
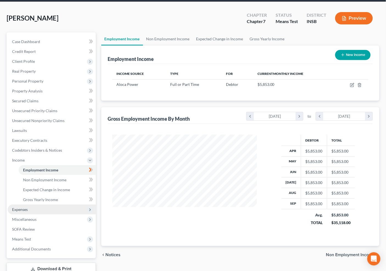
click at [26, 211] on span "Expenses" at bounding box center [52, 210] width 88 height 10
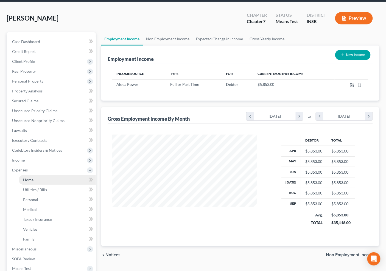
click at [36, 181] on link "Home" at bounding box center [57, 180] width 77 height 10
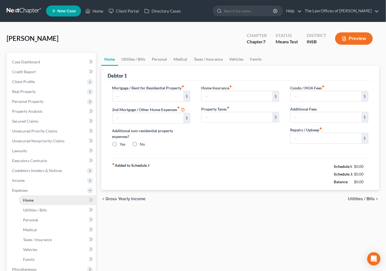
type input "900.00"
type input "0.00"
radio input "true"
type input "150.00"
type input "0.00"
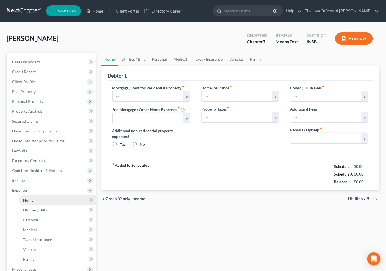
type input "0.00"
type input "100.00"
click at [229, 57] on link "Vehicles" at bounding box center [236, 59] width 21 height 13
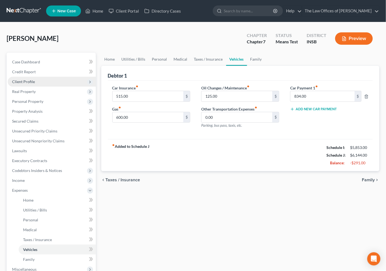
click at [25, 83] on span "Client Profile" at bounding box center [23, 81] width 23 height 5
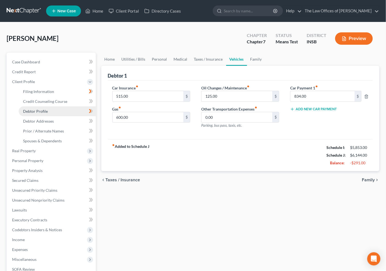
click at [39, 114] on link "Debtor Profile" at bounding box center [57, 112] width 77 height 10
select select "3"
select select "2"
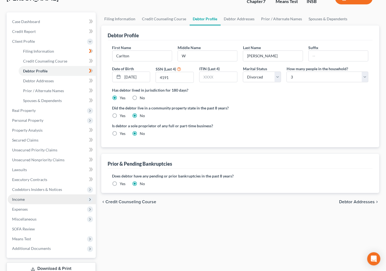
scroll to position [61, 0]
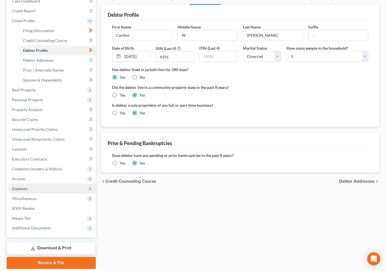
click at [29, 190] on span "Expenses" at bounding box center [52, 189] width 88 height 10
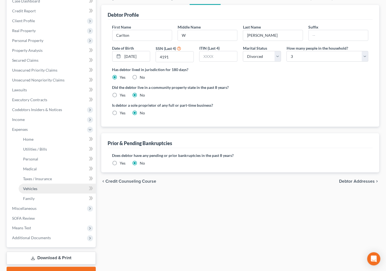
click at [33, 188] on span "Vehicles" at bounding box center [30, 188] width 14 height 5
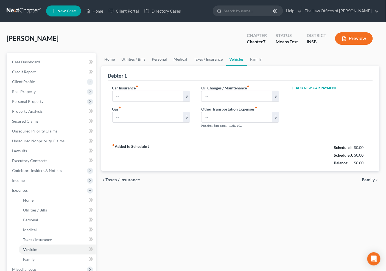
type input "515.00"
type input "600.00"
type input "125.00"
type input "0.00"
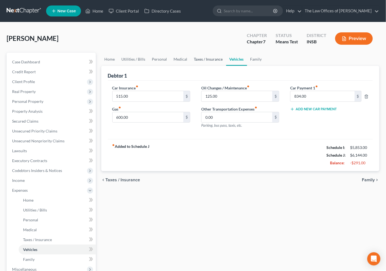
click at [212, 59] on link "Taxes / Insurance" at bounding box center [208, 59] width 35 height 13
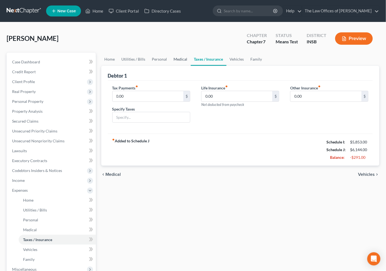
click at [180, 61] on link "Medical" at bounding box center [180, 59] width 20 height 13
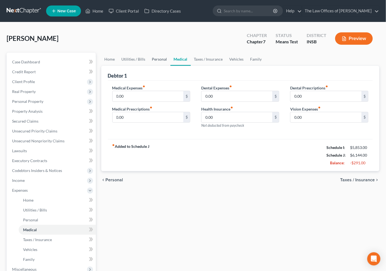
click at [161, 60] on link "Personal" at bounding box center [160, 59] width 22 height 13
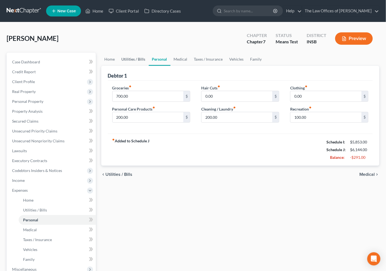
click at [139, 60] on link "Utilities / Bills" at bounding box center [133, 59] width 30 height 13
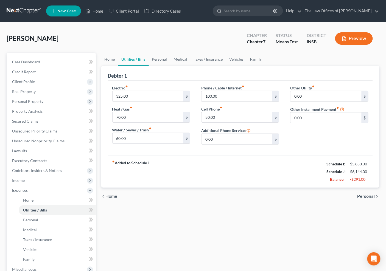
click at [249, 57] on link "Family" at bounding box center [256, 59] width 18 height 13
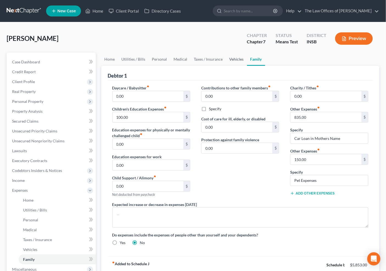
click at [233, 60] on link "Vehicles" at bounding box center [236, 59] width 21 height 13
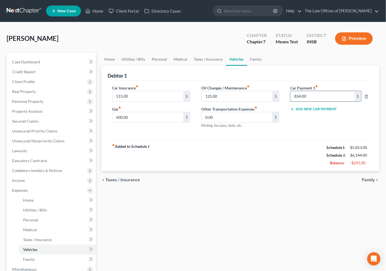
click at [297, 97] on input "834.00" at bounding box center [322, 96] width 64 height 10
click at [218, 61] on link "Taxes / Insurance" at bounding box center [208, 59] width 35 height 13
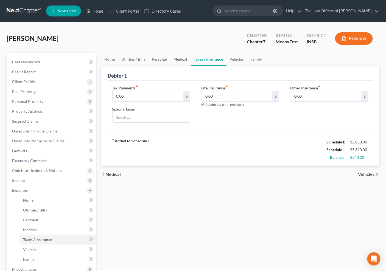
click at [172, 56] on link "Medical" at bounding box center [180, 59] width 20 height 13
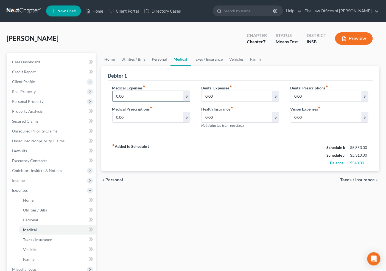
click at [145, 96] on input "0.00" at bounding box center [148, 96] width 71 height 10
type input "62.00"
click at [153, 58] on link "Personal" at bounding box center [160, 59] width 22 height 13
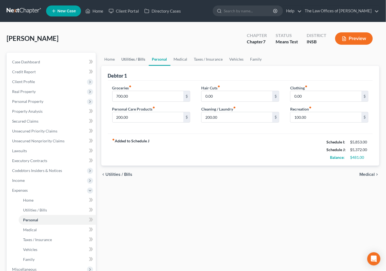
click at [135, 61] on link "Utilities / Bills" at bounding box center [133, 59] width 30 height 13
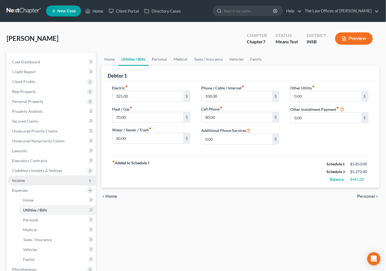
click at [23, 180] on span "Income" at bounding box center [18, 180] width 13 height 5
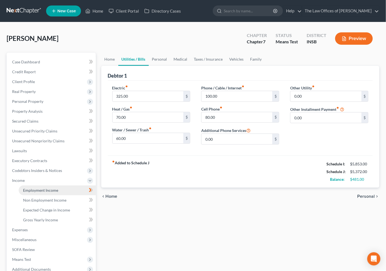
click at [31, 189] on span "Employment Income" at bounding box center [40, 190] width 35 height 5
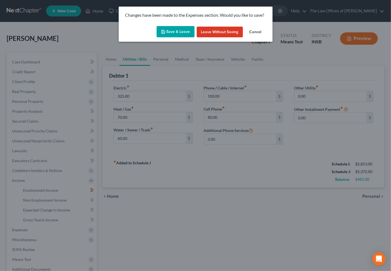
click at [183, 34] on button "Save & Leave" at bounding box center [175, 32] width 38 height 12
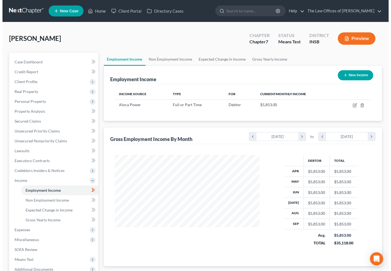
scroll to position [20, 0]
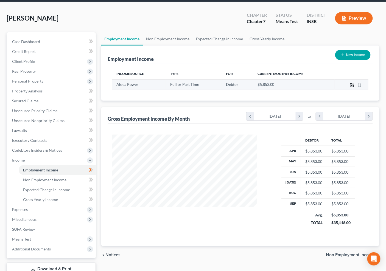
click at [350, 84] on icon "button" at bounding box center [352, 85] width 4 height 4
select select "0"
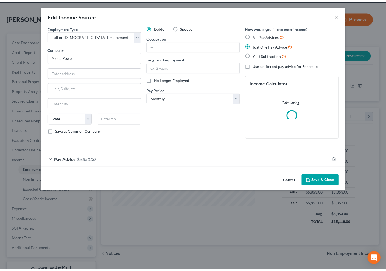
scroll to position [98, 158]
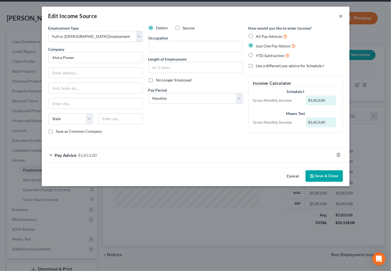
click at [342, 16] on button "×" at bounding box center [341, 16] width 4 height 7
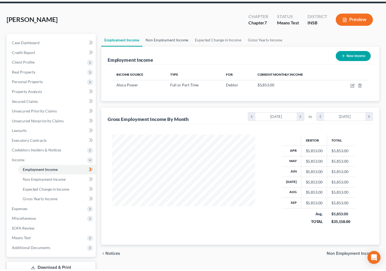
scroll to position [274444, 274387]
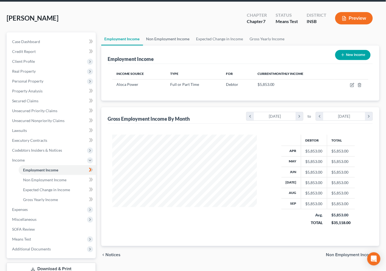
click at [150, 35] on link "Non Employment Income" at bounding box center [168, 38] width 50 height 13
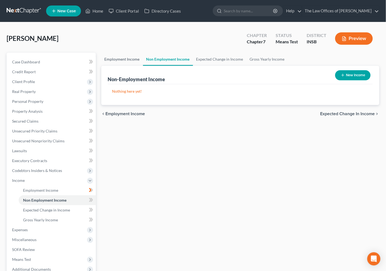
click at [128, 58] on link "Employment Income" at bounding box center [122, 59] width 42 height 13
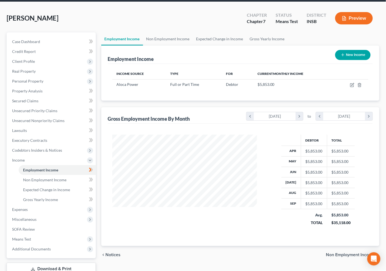
scroll to position [40, 0]
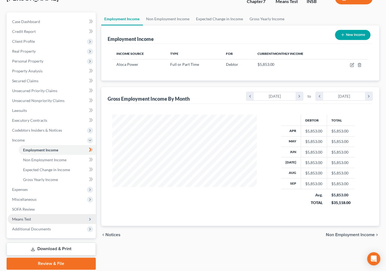
click at [50, 215] on span "Means Test" at bounding box center [52, 219] width 88 height 10
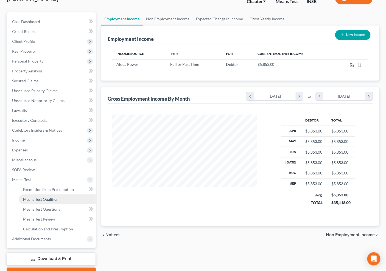
click at [48, 200] on span "Means Test Qualifier" at bounding box center [40, 199] width 35 height 5
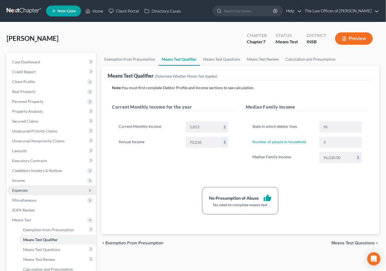
click at [33, 187] on span "Expenses" at bounding box center [52, 191] width 88 height 10
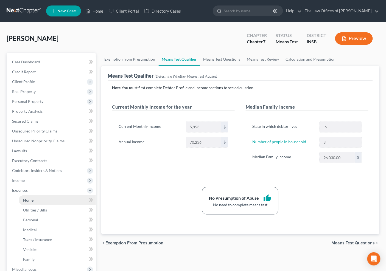
click at [35, 203] on link "Home" at bounding box center [57, 200] width 77 height 10
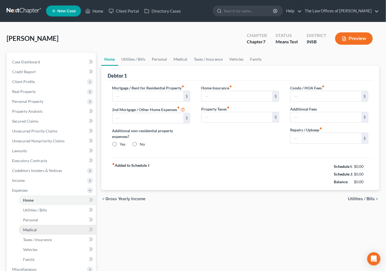
type input "900.00"
type input "0.00"
radio input "true"
type input "150.00"
type input "0.00"
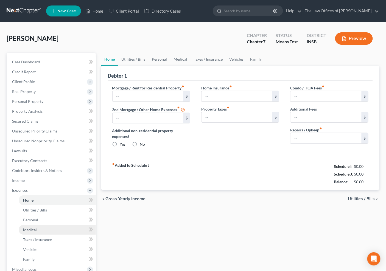
type input "0.00"
type input "100.00"
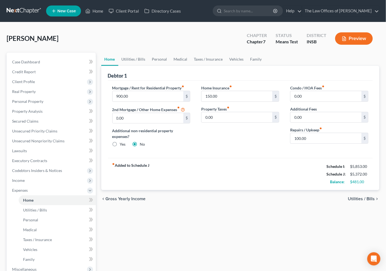
click at [161, 234] on div "Home Utilities / Bills Personal Medical Taxes / Insurance Vehicles Family Debto…" at bounding box center [241, 196] width 284 height 287
click at [19, 10] on link at bounding box center [24, 11] width 35 height 10
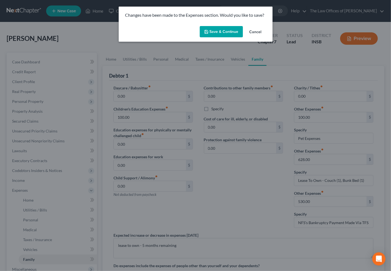
click at [226, 29] on button "Save & Continue" at bounding box center [221, 32] width 43 height 12
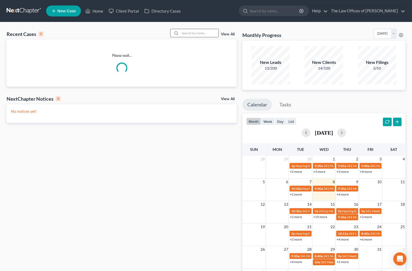
click at [193, 35] on input "search" at bounding box center [199, 33] width 38 height 8
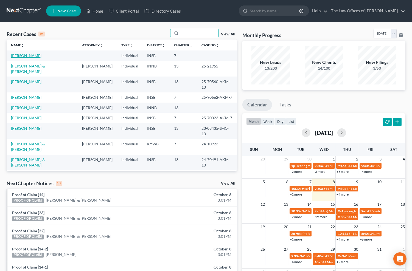
type input "hil"
click at [31, 57] on link "[PERSON_NAME]" at bounding box center [26, 55] width 30 height 5
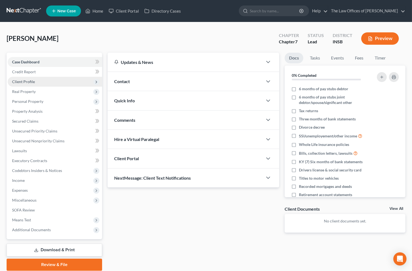
click at [23, 84] on span "Client Profile" at bounding box center [55, 82] width 94 height 10
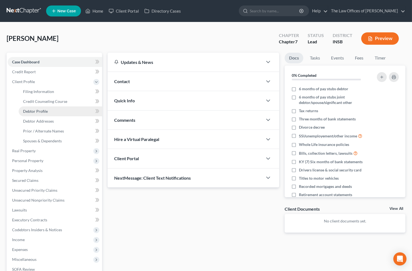
click at [34, 115] on link "Debtor Profile" at bounding box center [60, 112] width 83 height 10
select select "0"
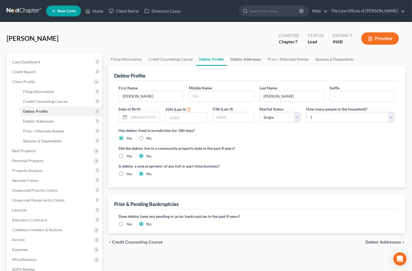
click at [248, 60] on link "Debtor Addresses" at bounding box center [245, 59] width 37 height 13
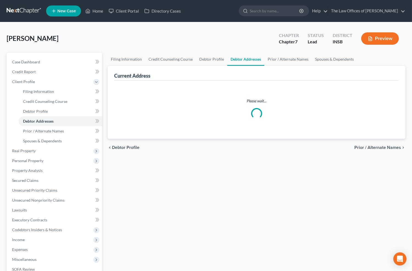
select select "0"
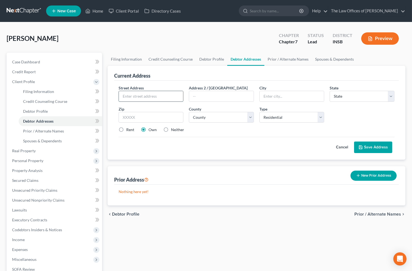
click at [135, 97] on input "text" at bounding box center [151, 96] width 64 height 10
type input "706 E Delaware St"
click at [136, 116] on input "text" at bounding box center [151, 117] width 65 height 11
type input "47711"
click at [209, 141] on div "Cancel Save Address" at bounding box center [257, 145] width 276 height 16
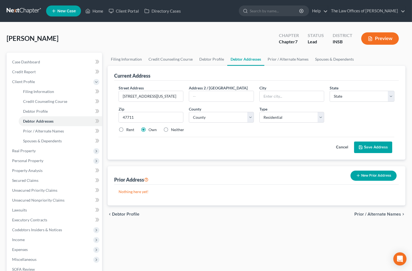
type input "Evansville"
select select "15"
click at [209, 121] on select "County" at bounding box center [221, 117] width 65 height 11
select select "81"
click at [189, 112] on select "County Adams County Allen County Bartholomew County Benton County Blackford Cou…" at bounding box center [221, 117] width 65 height 11
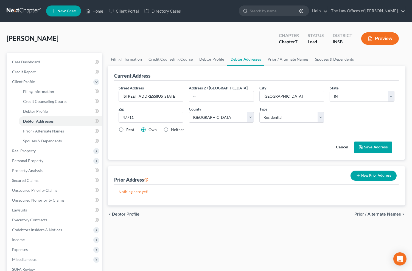
click at [371, 148] on button "Save Address" at bounding box center [373, 148] width 38 height 12
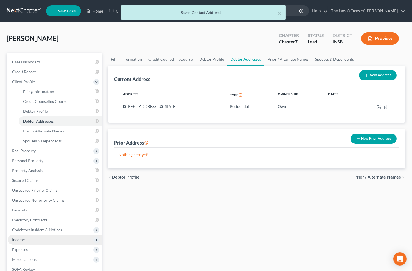
click at [34, 238] on span "Income" at bounding box center [55, 240] width 94 height 10
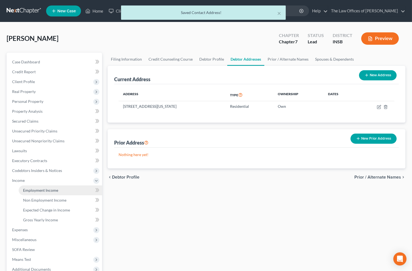
click at [32, 193] on link "Employment Income" at bounding box center [60, 191] width 83 height 10
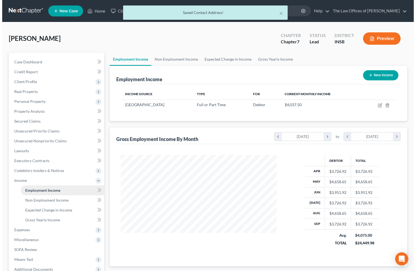
scroll to position [98, 167]
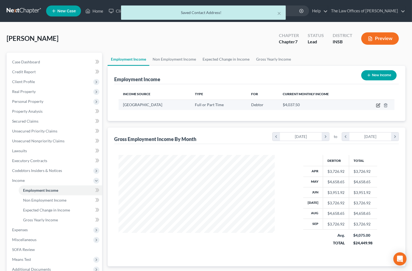
click at [378, 106] on icon "button" at bounding box center [378, 105] width 4 height 4
select select "0"
select select "3"
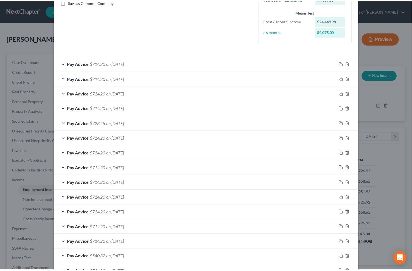
scroll to position [0, 0]
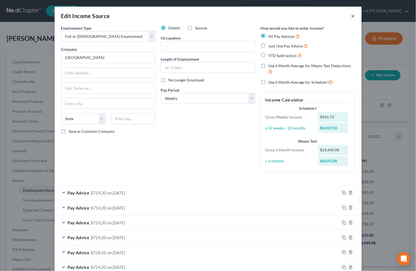
click at [352, 16] on button "×" at bounding box center [354, 16] width 4 height 7
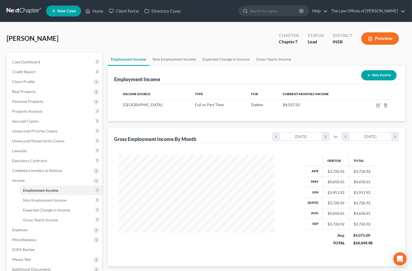
scroll to position [59, 0]
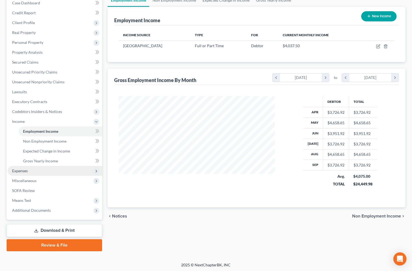
click at [21, 171] on span "Expenses" at bounding box center [20, 171] width 16 height 5
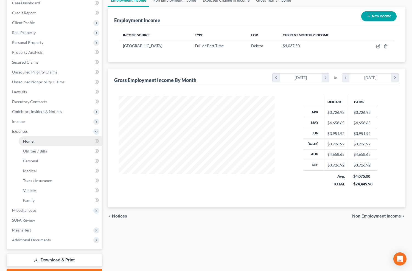
click at [33, 141] on span "Home" at bounding box center [28, 141] width 10 height 5
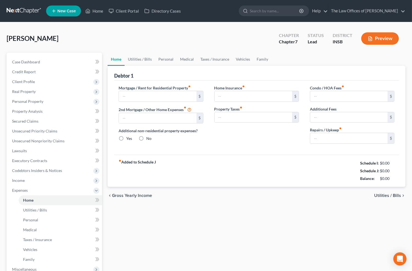
type input "0.00"
radio input "true"
type input "0.00"
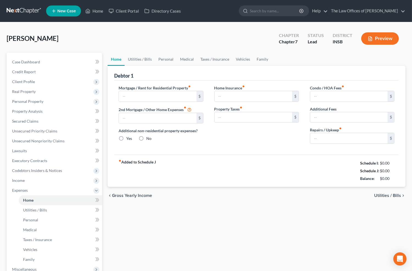
type input "0.00"
click at [153, 96] on input "text" at bounding box center [157, 96] width 77 height 10
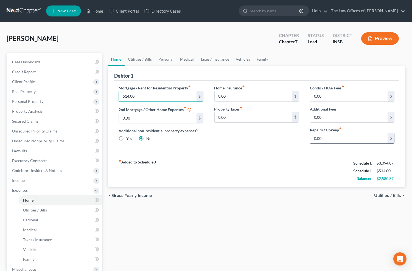
type input "514.00"
click at [338, 138] on input "0.00" at bounding box center [348, 138] width 77 height 10
type input "50.00"
click at [148, 55] on link "Utilities / Bills" at bounding box center [140, 59] width 30 height 13
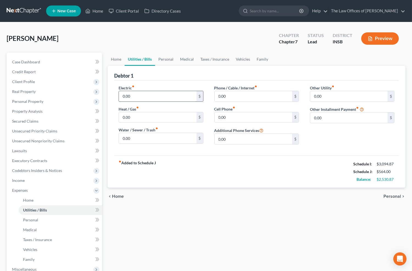
click at [128, 95] on input "0.00" at bounding box center [157, 96] width 77 height 10
type input "392.00"
click at [137, 115] on input "0.00" at bounding box center [157, 117] width 77 height 10
click at [139, 141] on input "0.00" at bounding box center [157, 138] width 77 height 10
click at [136, 139] on input "0.00" at bounding box center [157, 138] width 77 height 10
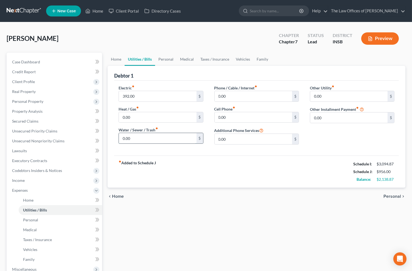
click at [136, 139] on input "0.00" at bounding box center [157, 138] width 77 height 10
type input "50.00"
click at [240, 99] on input "0.00" at bounding box center [253, 96] width 77 height 10
click at [237, 99] on input "0.00" at bounding box center [253, 96] width 77 height 10
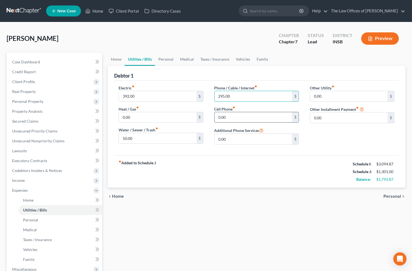
type input "295.00"
click at [234, 116] on input "0.00" at bounding box center [253, 117] width 77 height 10
type input "118.00"
click at [167, 59] on link "Personal" at bounding box center [166, 59] width 22 height 13
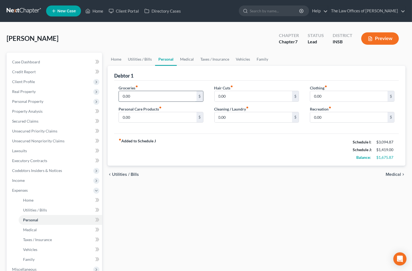
click at [139, 98] on input "0.00" at bounding box center [157, 96] width 77 height 10
type input "500.00"
type input "100.00"
type input "1"
type input "100.00"
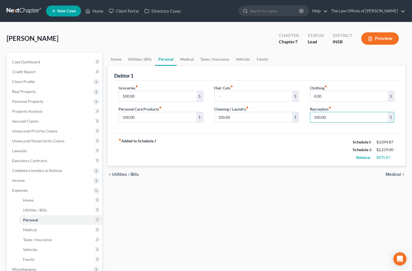
type input "100.00"
click at [224, 134] on div "fiber_manual_record Added to Schedule J Schedule I: $3,094.87 Schedule J: $2,21…" at bounding box center [256, 150] width 285 height 32
click at [192, 59] on link "Medical" at bounding box center [187, 59] width 20 height 13
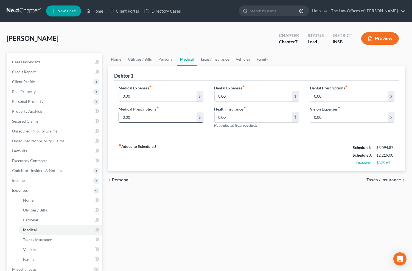
click at [144, 120] on input "0.00" at bounding box center [157, 117] width 77 height 10
type input "50.00"
click at [240, 62] on link "Vehicles" at bounding box center [243, 59] width 21 height 13
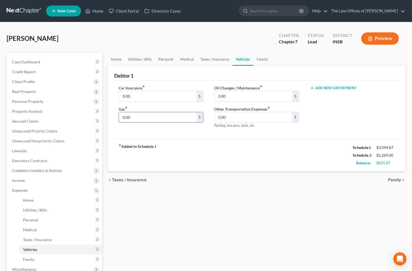
click at [134, 118] on input "0.00" at bounding box center [157, 117] width 77 height 10
type input "200.00"
click at [182, 58] on link "Medical" at bounding box center [187, 59] width 20 height 13
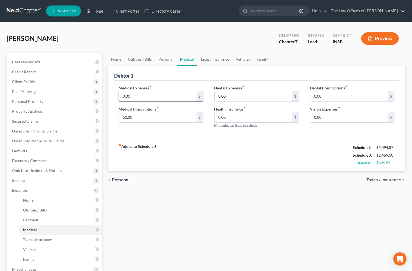
click at [128, 96] on input "0.00" at bounding box center [157, 96] width 77 height 10
type input "20.00"
click at [326, 116] on input "0.00" at bounding box center [348, 117] width 77 height 10
click at [334, 117] on input "0.00" at bounding box center [348, 117] width 77 height 10
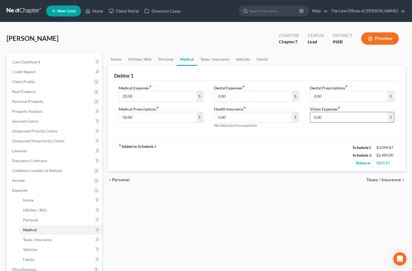
click at [326, 120] on input "0.00" at bounding box center [348, 117] width 77 height 10
type input "4"
type input "30.00"
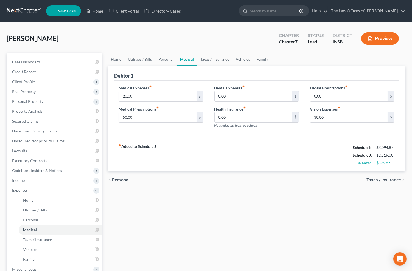
click at [305, 133] on div "Medical Expenses fiber_manual_record 20.00 $ Medical Prescriptions fiber_manual…" at bounding box center [256, 110] width 285 height 59
click at [237, 57] on link "Vehicles" at bounding box center [243, 59] width 21 height 13
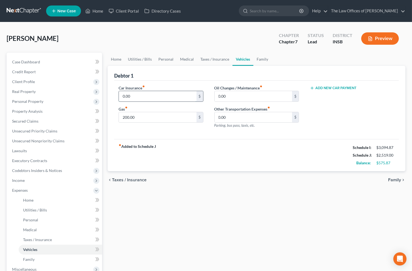
click at [163, 96] on input "0.00" at bounding box center [157, 96] width 77 height 10
click at [315, 87] on button "Add New Car Payment" at bounding box center [333, 88] width 47 height 4
click at [325, 100] on input "text" at bounding box center [345, 96] width 70 height 10
type input "444.00"
click at [148, 95] on input "0.00" at bounding box center [157, 96] width 77 height 10
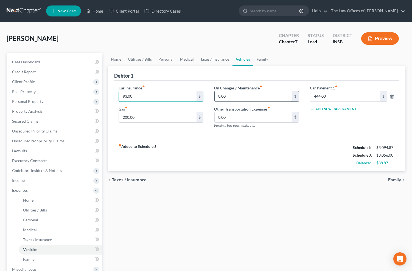
type input "93.00"
click at [232, 97] on input "0.00" at bounding box center [253, 96] width 77 height 10
type input "25.00"
click at [260, 61] on link "Family" at bounding box center [262, 59] width 18 height 13
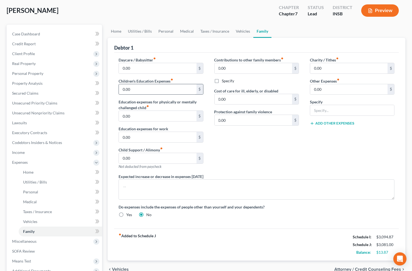
scroll to position [69, 0]
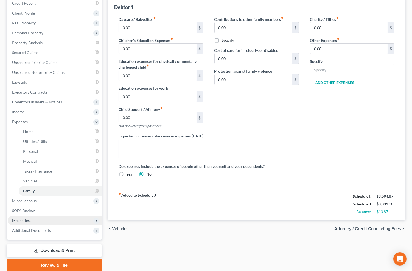
click at [38, 218] on span "Means Test" at bounding box center [55, 221] width 94 height 10
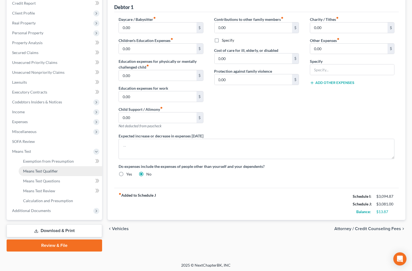
click at [39, 170] on span "Means Test Qualifier" at bounding box center [40, 171] width 35 height 5
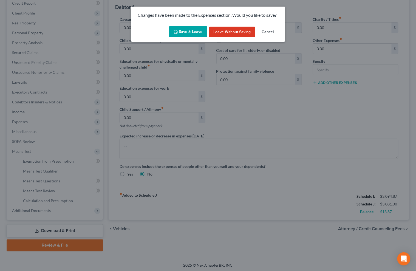
click at [185, 28] on button "Save & Leave" at bounding box center [188, 32] width 38 height 12
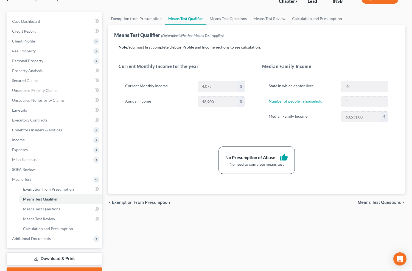
scroll to position [20, 0]
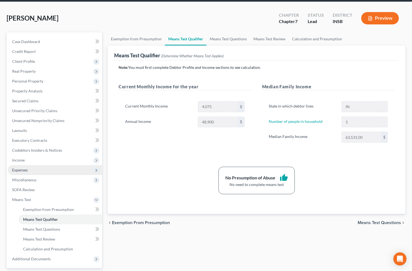
click at [31, 168] on span "Expenses" at bounding box center [55, 170] width 94 height 10
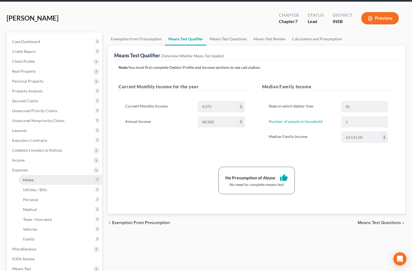
click at [32, 176] on link "Home" at bounding box center [60, 180] width 83 height 10
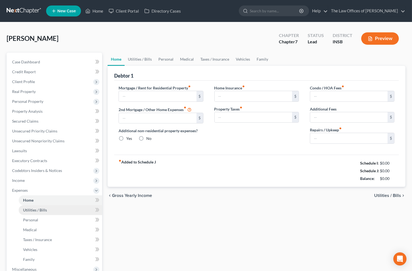
type input "514.00"
type input "0.00"
radio input "true"
type input "0.00"
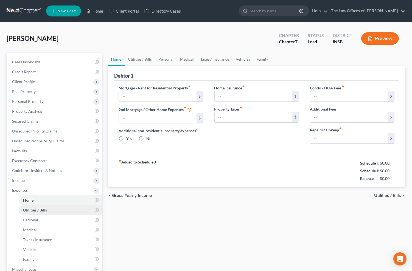
type input "0.00"
type input "50.00"
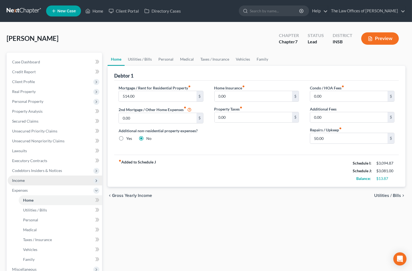
click at [27, 178] on span "Income" at bounding box center [55, 181] width 94 height 10
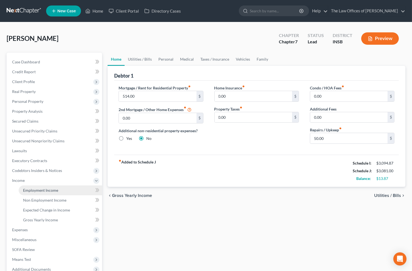
click at [30, 189] on span "Employment Income" at bounding box center [40, 190] width 35 height 5
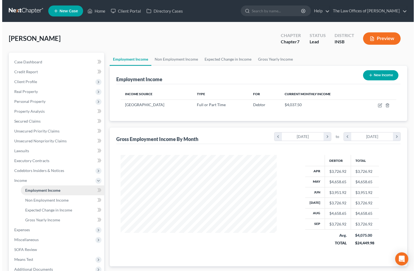
scroll to position [98, 167]
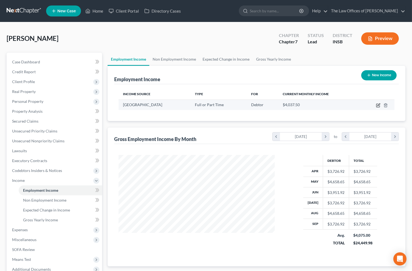
click at [378, 106] on icon "button" at bounding box center [378, 105] width 4 height 4
select select "0"
select select "3"
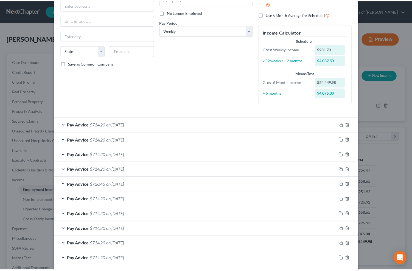
scroll to position [0, 0]
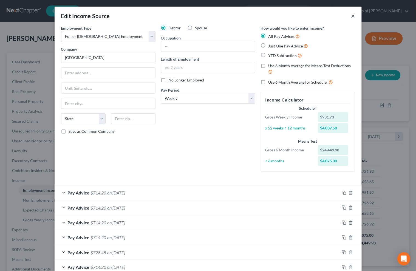
click at [352, 17] on button "×" at bounding box center [354, 16] width 4 height 7
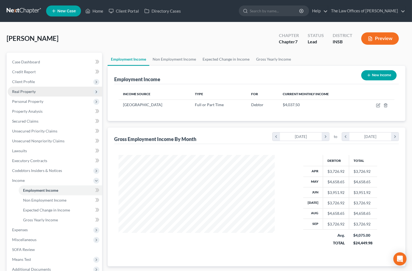
click at [34, 92] on span "Real Property" at bounding box center [24, 91] width 24 height 5
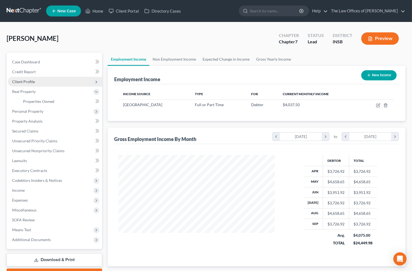
click at [30, 83] on span "Client Profile" at bounding box center [23, 81] width 23 height 5
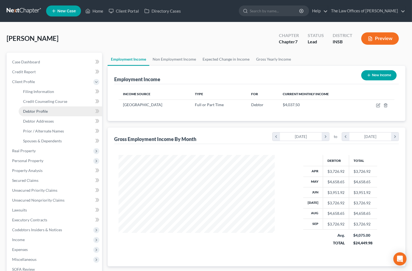
click at [37, 110] on span "Debtor Profile" at bounding box center [35, 111] width 25 height 5
select select "0"
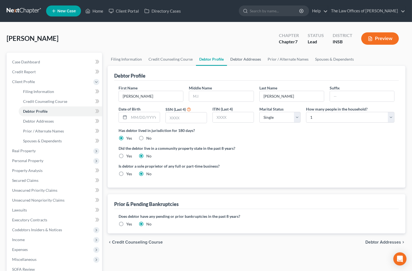
click at [251, 61] on link "Debtor Addresses" at bounding box center [245, 59] width 37 height 13
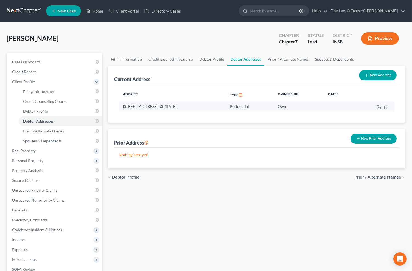
drag, startPoint x: 194, startPoint y: 106, endPoint x: 121, endPoint y: 107, distance: 72.5
click at [121, 107] on td "706 E Delaware St, Evansville, IN 47711" at bounding box center [172, 106] width 107 height 10
copy td "706 E Delaware St, Evansville, IN 47711"
click at [24, 11] on link at bounding box center [24, 11] width 35 height 10
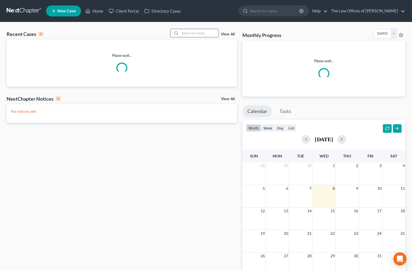
click at [193, 33] on input "search" at bounding box center [199, 33] width 38 height 8
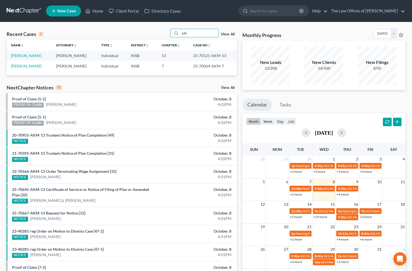
type input "sab"
click at [29, 52] on td "[PERSON_NAME]" at bounding box center [29, 56] width 45 height 10
click at [29, 56] on link "[PERSON_NAME]" at bounding box center [26, 55] width 30 height 5
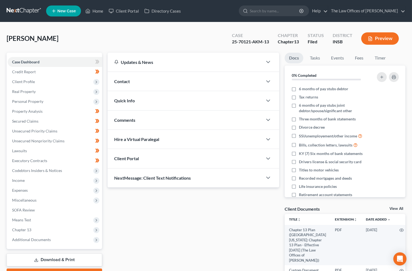
scroll to position [20, 0]
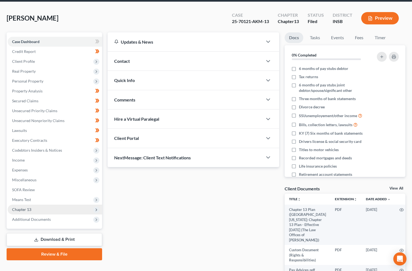
click at [36, 208] on span "Chapter 13" at bounding box center [55, 210] width 94 height 10
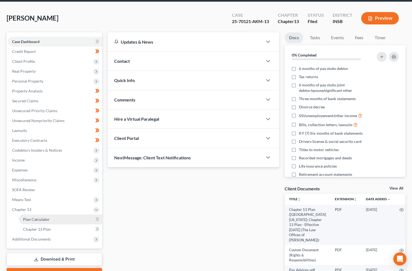
click at [37, 219] on span "Plan Calculator" at bounding box center [36, 219] width 27 height 5
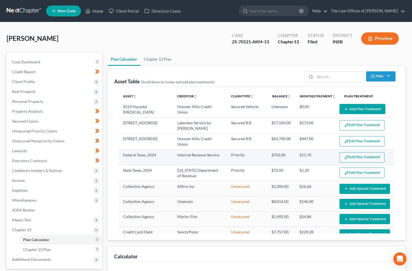
select select "59"
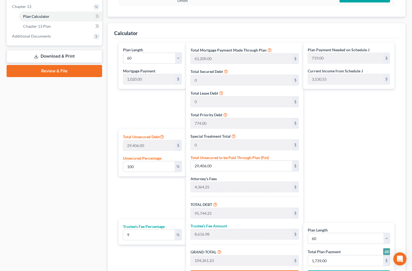
scroll to position [244, 0]
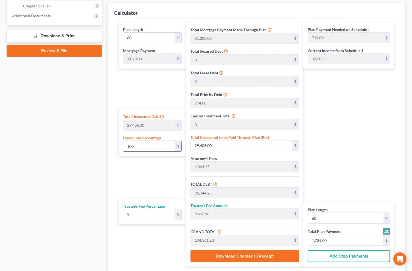
click at [141, 146] on input "100" at bounding box center [148, 146] width 51 height 10
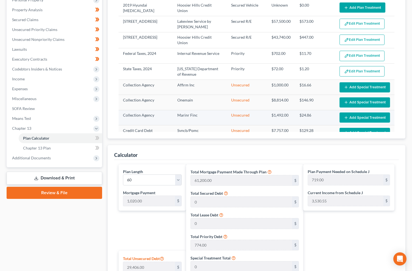
scroll to position [0, 0]
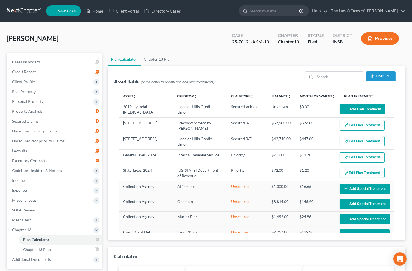
click at [26, 10] on link at bounding box center [24, 11] width 35 height 10
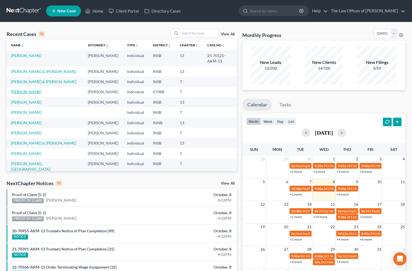
click at [33, 90] on link "[PERSON_NAME]" at bounding box center [26, 92] width 30 height 5
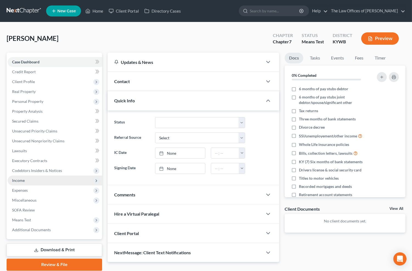
scroll to position [20, 0]
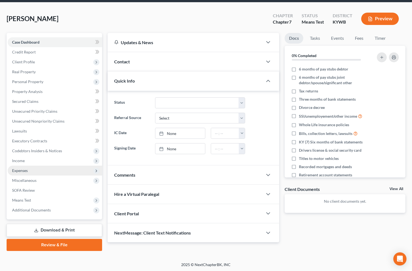
click at [31, 169] on span "Expenses" at bounding box center [55, 171] width 94 height 10
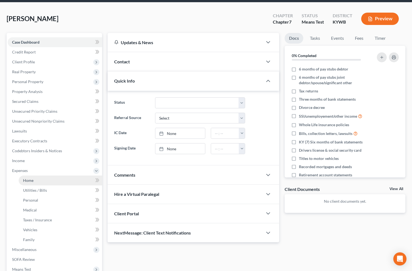
click at [31, 178] on span "Home" at bounding box center [28, 180] width 10 height 5
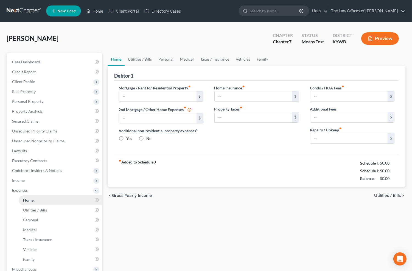
type input "0.00"
radio input "true"
type input "0.00"
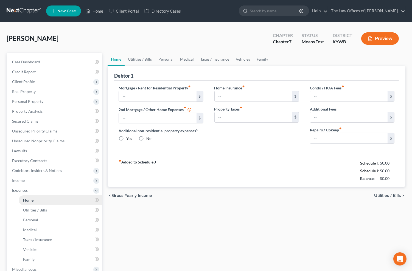
type input "0.00"
click at [139, 98] on input "text" at bounding box center [157, 96] width 77 height 10
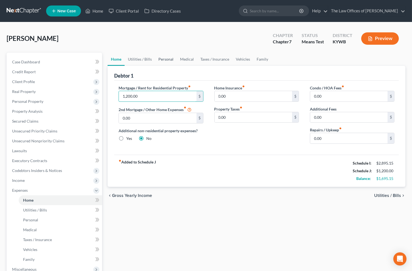
type input "1,200.00"
click at [165, 61] on link "Personal" at bounding box center [166, 59] width 22 height 13
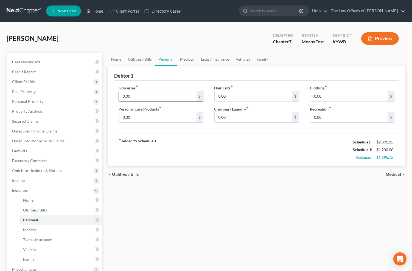
click at [146, 95] on input "0.00" at bounding box center [157, 96] width 77 height 10
type input "500.00"
type input "100.00"
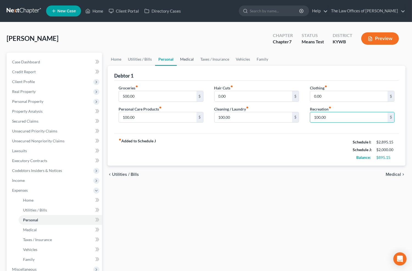
click at [183, 61] on link "Medical" at bounding box center [187, 59] width 20 height 13
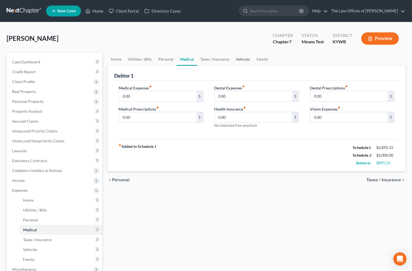
click at [242, 60] on link "Vehicles" at bounding box center [243, 59] width 21 height 13
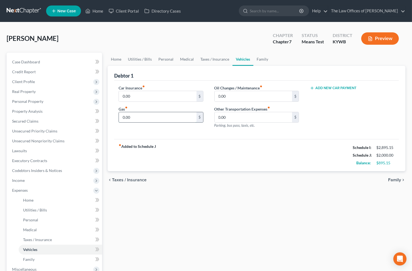
click at [139, 119] on input "0.00" at bounding box center [157, 117] width 77 height 10
type input "200.00"
click at [16, 9] on link at bounding box center [24, 11] width 35 height 10
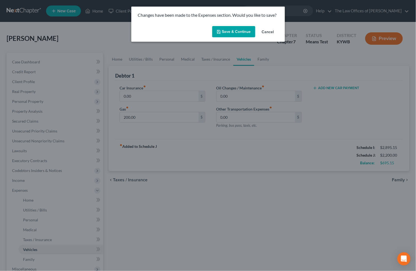
click at [223, 32] on button "Save & Continue" at bounding box center [233, 32] width 43 height 12
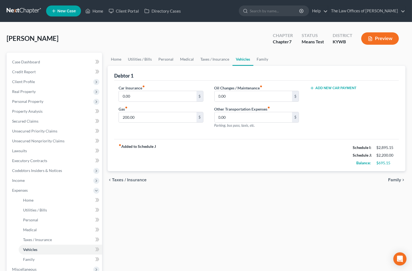
click at [17, 12] on link at bounding box center [24, 11] width 35 height 10
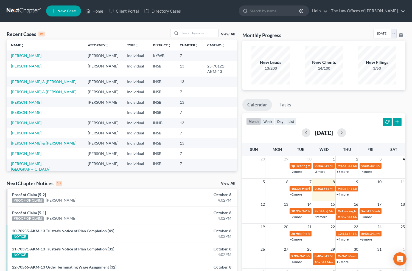
click at [148, 31] on div "Recent Cases 15 View All" at bounding box center [122, 34] width 230 height 11
click at [159, 179] on div "Recent Cases 15 View All Name unfold_more expand_more expand_less Attorney unfo…" at bounding box center [122, 206] width 236 height 355
click at [157, 179] on div "Recent Cases 15 View All Name unfold_more expand_more expand_less Attorney unfo…" at bounding box center [122, 206] width 236 height 355
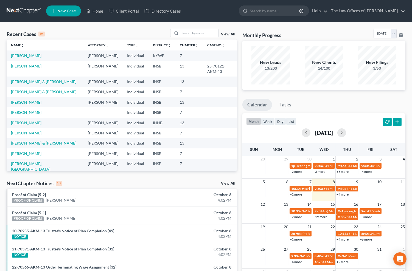
click at [58, 32] on div "Recent Cases 15 View All" at bounding box center [122, 34] width 230 height 11
click at [31, 56] on link "[PERSON_NAME]" at bounding box center [26, 55] width 30 height 5
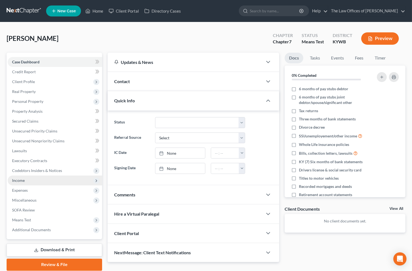
click at [24, 177] on span "Income" at bounding box center [55, 181] width 94 height 10
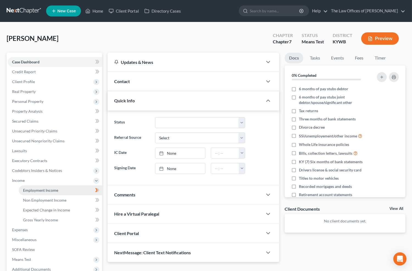
click at [33, 188] on span "Employment Income" at bounding box center [40, 190] width 35 height 5
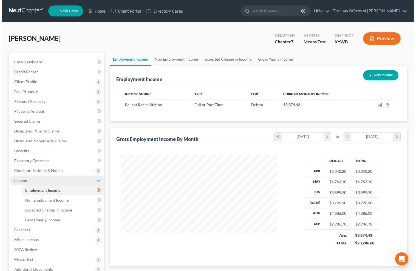
scroll to position [98, 167]
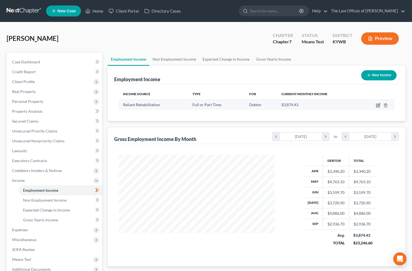
click at [376, 106] on icon "button" at bounding box center [378, 105] width 4 height 4
select select "0"
select select "45"
select select "2"
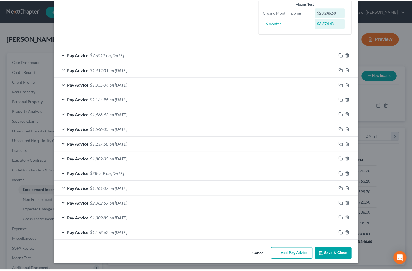
scroll to position [0, 0]
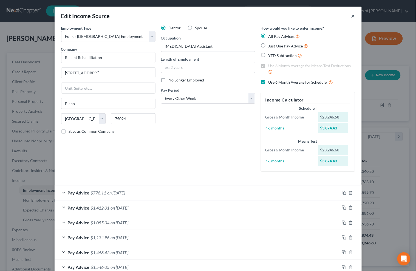
click at [352, 16] on button "×" at bounding box center [354, 16] width 4 height 7
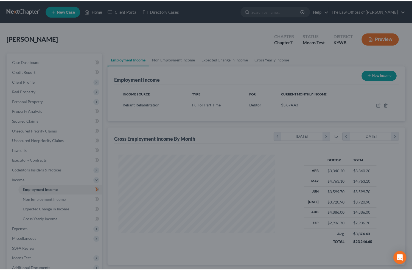
scroll to position [274444, 274375]
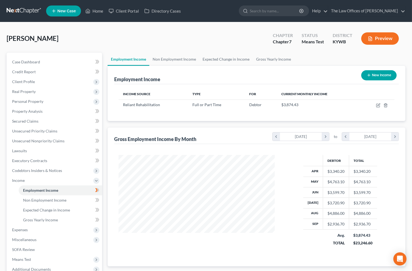
click at [21, 12] on link at bounding box center [24, 11] width 35 height 10
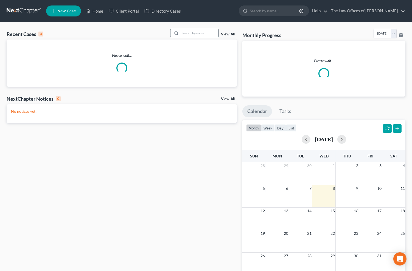
click at [187, 32] on input "search" at bounding box center [199, 33] width 38 height 8
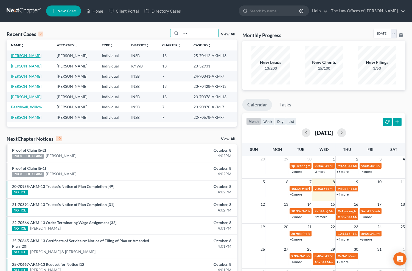
type input "bea"
click at [23, 54] on link "[PERSON_NAME]" at bounding box center [26, 55] width 30 height 5
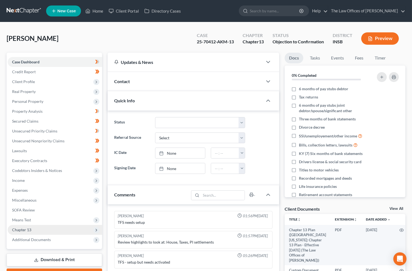
click at [35, 229] on span "Chapter 13" at bounding box center [55, 230] width 94 height 10
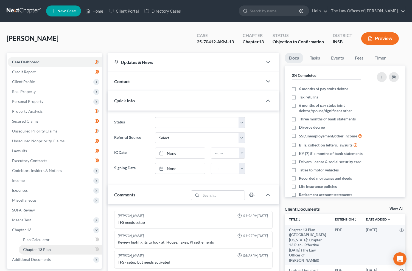
click at [37, 249] on span "Chapter 13 Plan" at bounding box center [37, 249] width 28 height 5
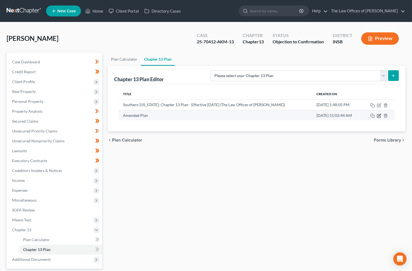
click at [379, 116] on icon "button" at bounding box center [379, 115] width 2 height 2
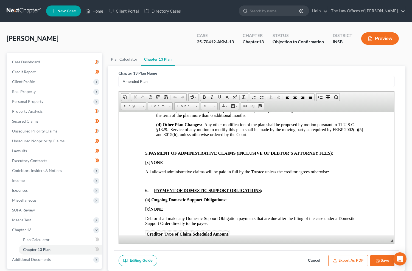
scroll to position [549, 0]
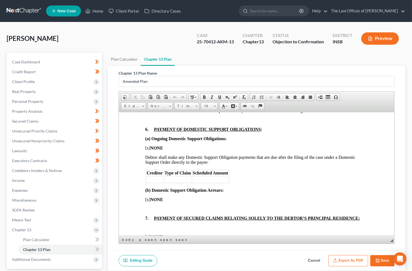
click at [249, 199] on div "6. PAYMENT OF DOMESTIC SUPPORT OBLIGATIONS : (a) Ongoing Domestic Support Oblig…" at bounding box center [256, 174] width 223 height 94
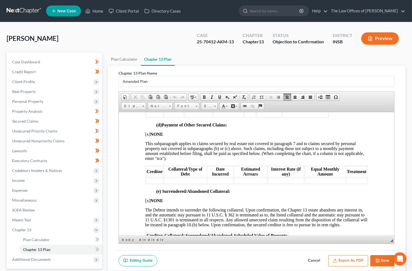
scroll to position [1220, 0]
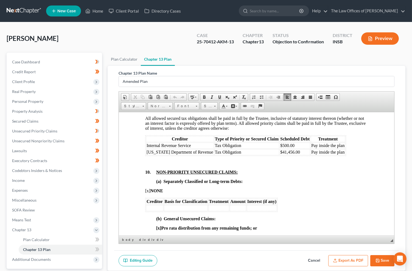
click at [251, 155] on td "Tax Obligation" at bounding box center [246, 152] width 65 height 6
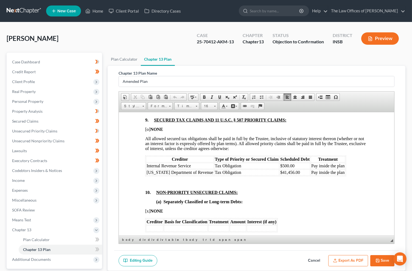
click at [233, 175] on td "Tax Obligation" at bounding box center [246, 172] width 65 height 6
click at [236, 175] on td "Tax Obligation" at bounding box center [246, 172] width 65 height 6
click at [232, 175] on td "Tax Obligation" at bounding box center [246, 172] width 65 height 6
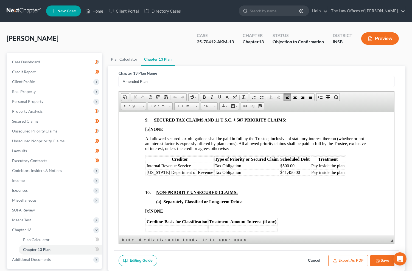
click at [232, 175] on td "Tax Obligation" at bounding box center [246, 172] width 65 height 6
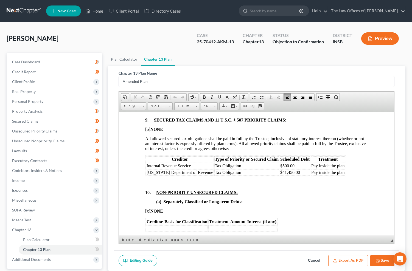
click at [257, 175] on td "Tax Obligation" at bounding box center [246, 172] width 65 height 6
click at [293, 175] on td "$41,456.00" at bounding box center [295, 172] width 30 height 6
click at [288, 169] on td "$500.00" at bounding box center [295, 166] width 30 height 6
drag, startPoint x: 292, startPoint y: 202, endPoint x: 273, endPoint y: 202, distance: 18.1
click at [280, 175] on td "$41,456.00" at bounding box center [295, 172] width 30 height 6
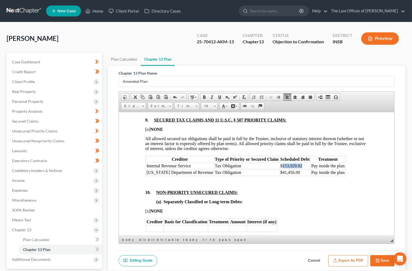
drag, startPoint x: 291, startPoint y: 196, endPoint x: 272, endPoint y: 197, distance: 19.0
click at [280, 169] on td "$153,929.02" at bounding box center [295, 166] width 30 height 6
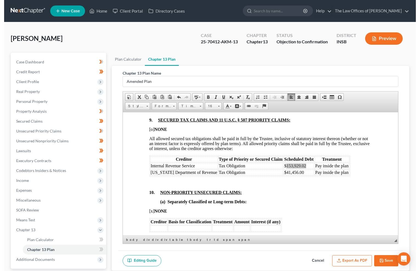
scroll to position [0, 0]
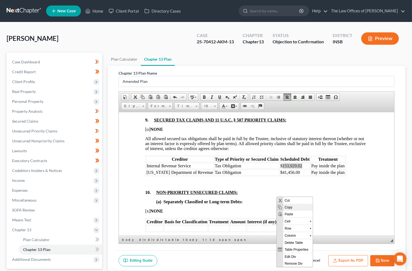
click at [287, 206] on span "Copy" at bounding box center [297, 207] width 29 height 7
copy span "153,929.02"
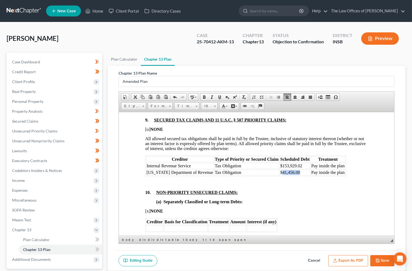
drag, startPoint x: 290, startPoint y: 204, endPoint x: 272, endPoint y: 204, distance: 17.8
click at [280, 175] on td "$41,456.00" at bounding box center [295, 172] width 30 height 6
drag, startPoint x: 291, startPoint y: 196, endPoint x: 274, endPoint y: 196, distance: 17.0
click at [280, 169] on td "$153,929.02" at bounding box center [295, 166] width 30 height 6
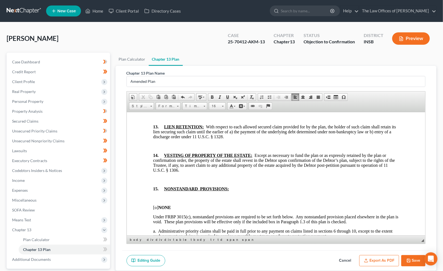
scroll to position [1560, 0]
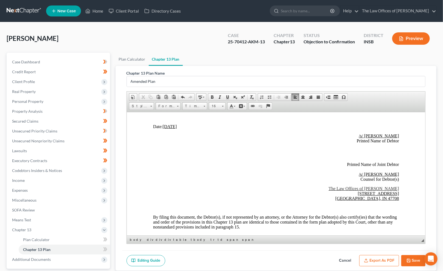
click at [167, 129] on u "[DATE]" at bounding box center [170, 126] width 14 height 5
drag, startPoint x: 164, startPoint y: 173, endPoint x: 167, endPoint y: 174, distance: 3.6
click at [167, 129] on span "Date: [DATE]" at bounding box center [168, 126] width 31 height 5
click at [227, 96] on span at bounding box center [227, 97] width 4 height 4
click at [212, 143] on p "/s/ [PERSON_NAME] Printed Name of Debtor" at bounding box center [276, 138] width 246 height 10
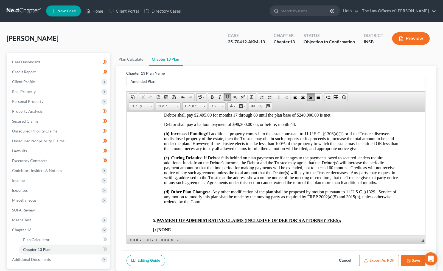
scroll to position [340, 0]
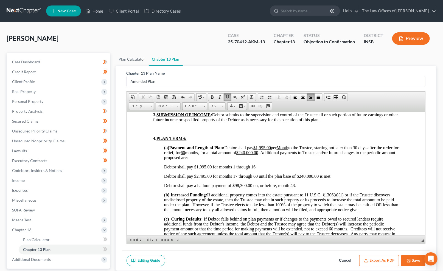
click at [223, 160] on p "(a) Payment and Length of Plan: Debtor shall pay $1,995.00 per Month to the Tru…" at bounding box center [281, 152] width 235 height 15
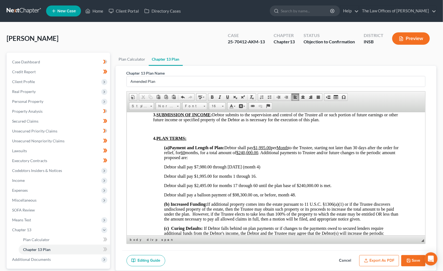
click at [234, 178] on span "Debtor shall pay $1,995.00 for months 1 through 16." at bounding box center [210, 176] width 93 height 5
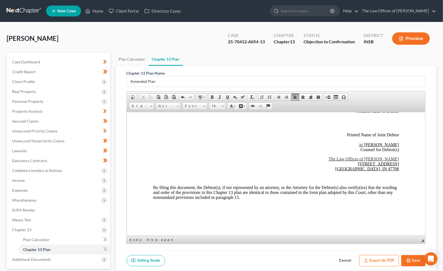
scroll to position [49, 0]
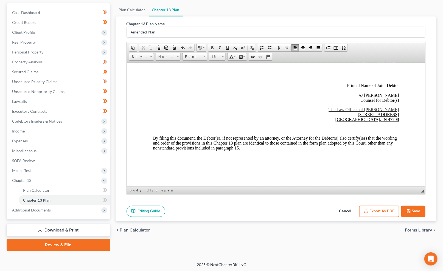
click at [414, 212] on button "Save" at bounding box center [413, 212] width 24 height 12
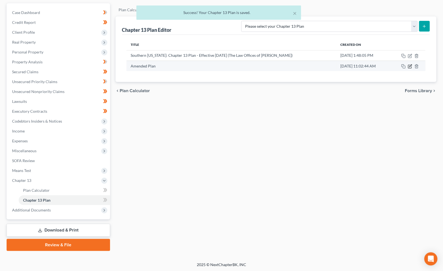
click at [409, 66] on icon "button" at bounding box center [410, 66] width 4 height 4
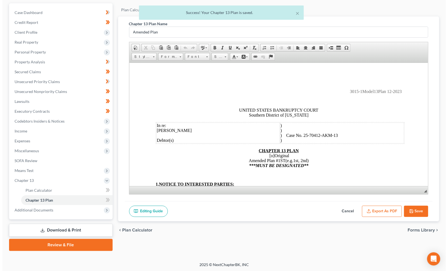
scroll to position [0, 0]
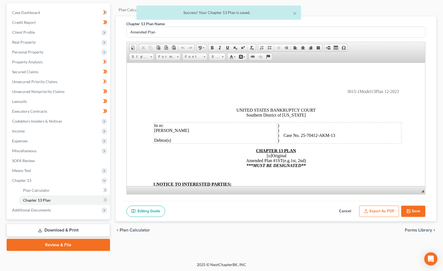
click at [388, 212] on button "Export as PDF" at bounding box center [379, 212] width 40 height 12
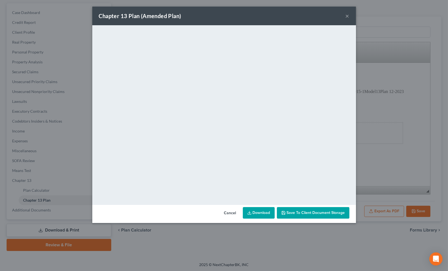
click at [256, 214] on link "Download" at bounding box center [259, 213] width 32 height 12
